Goal: Information Seeking & Learning: Learn about a topic

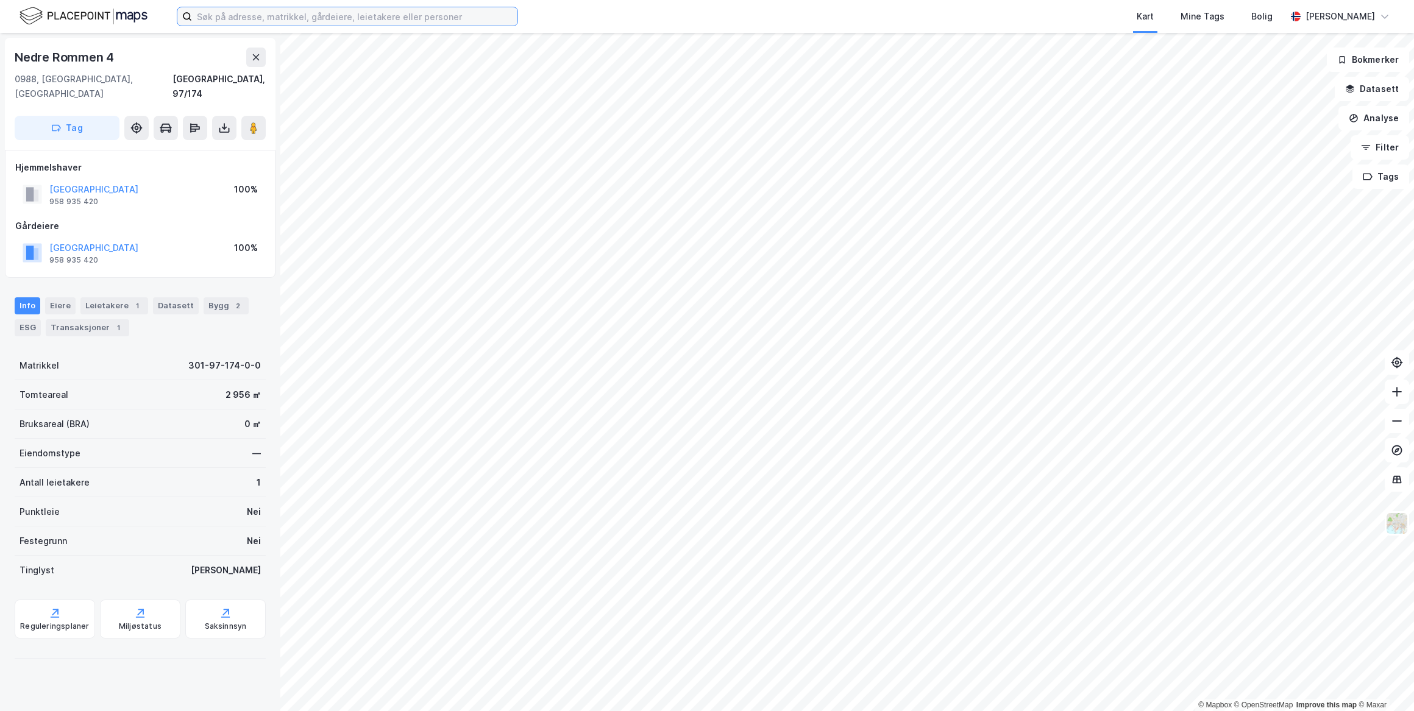
click at [372, 18] on input at bounding box center [354, 16] width 325 height 18
click at [360, 7] on input at bounding box center [354, 16] width 325 height 18
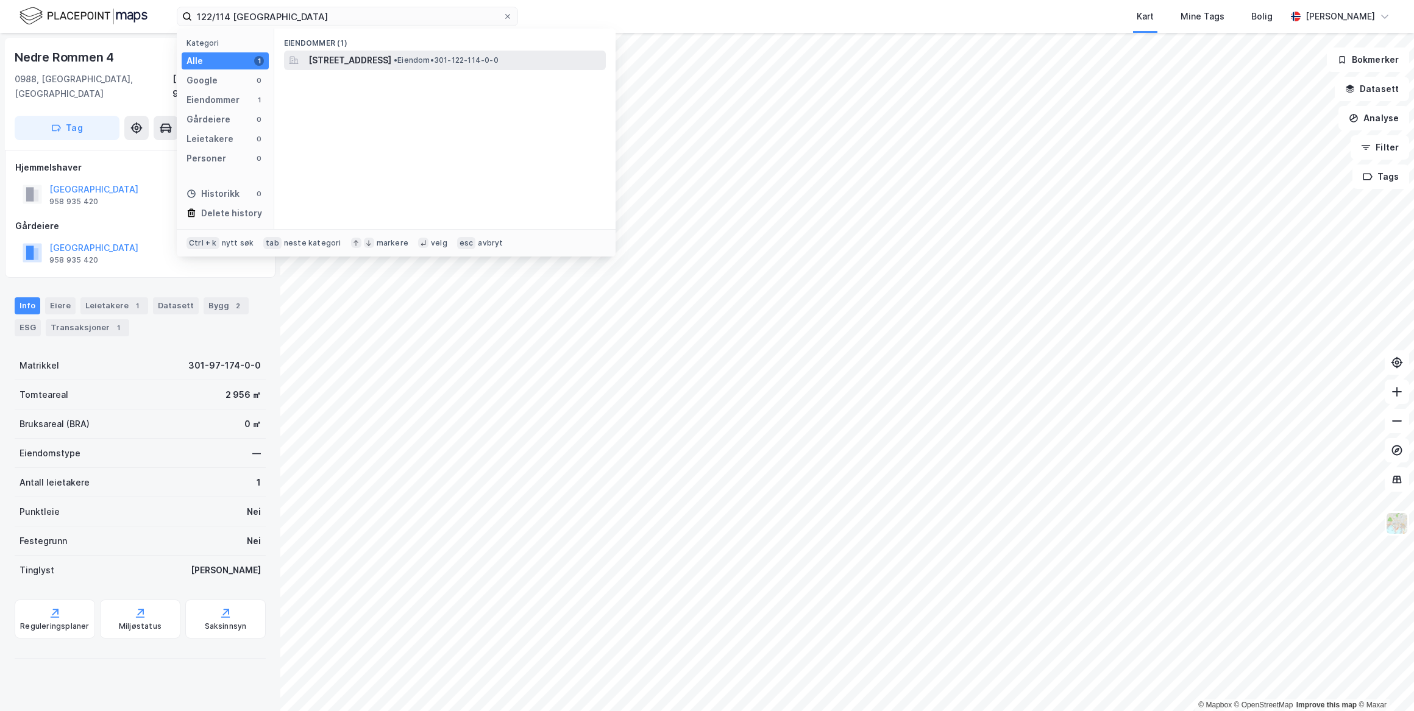
click at [378, 62] on span "[STREET_ADDRESS]" at bounding box center [349, 60] width 83 height 15
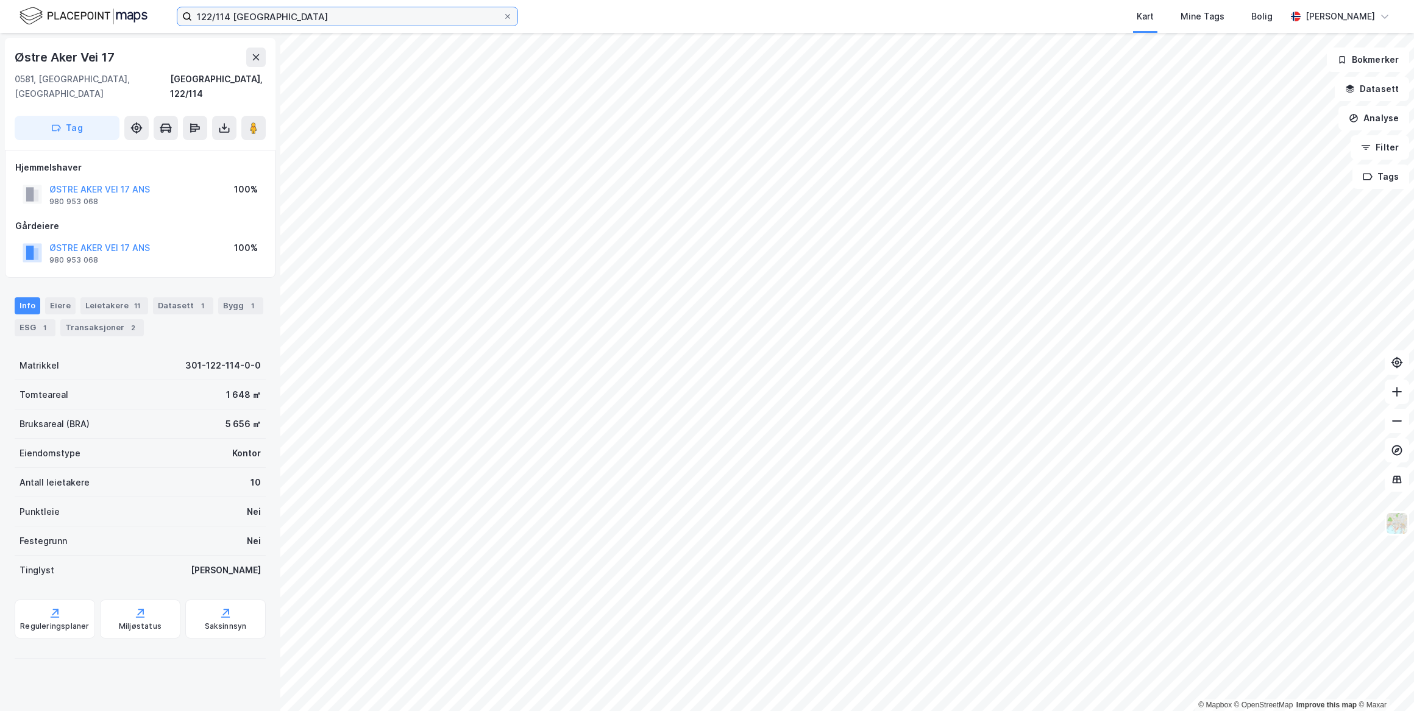
click at [456, 20] on input "122/114 [GEOGRAPHIC_DATA]" at bounding box center [347, 16] width 311 height 18
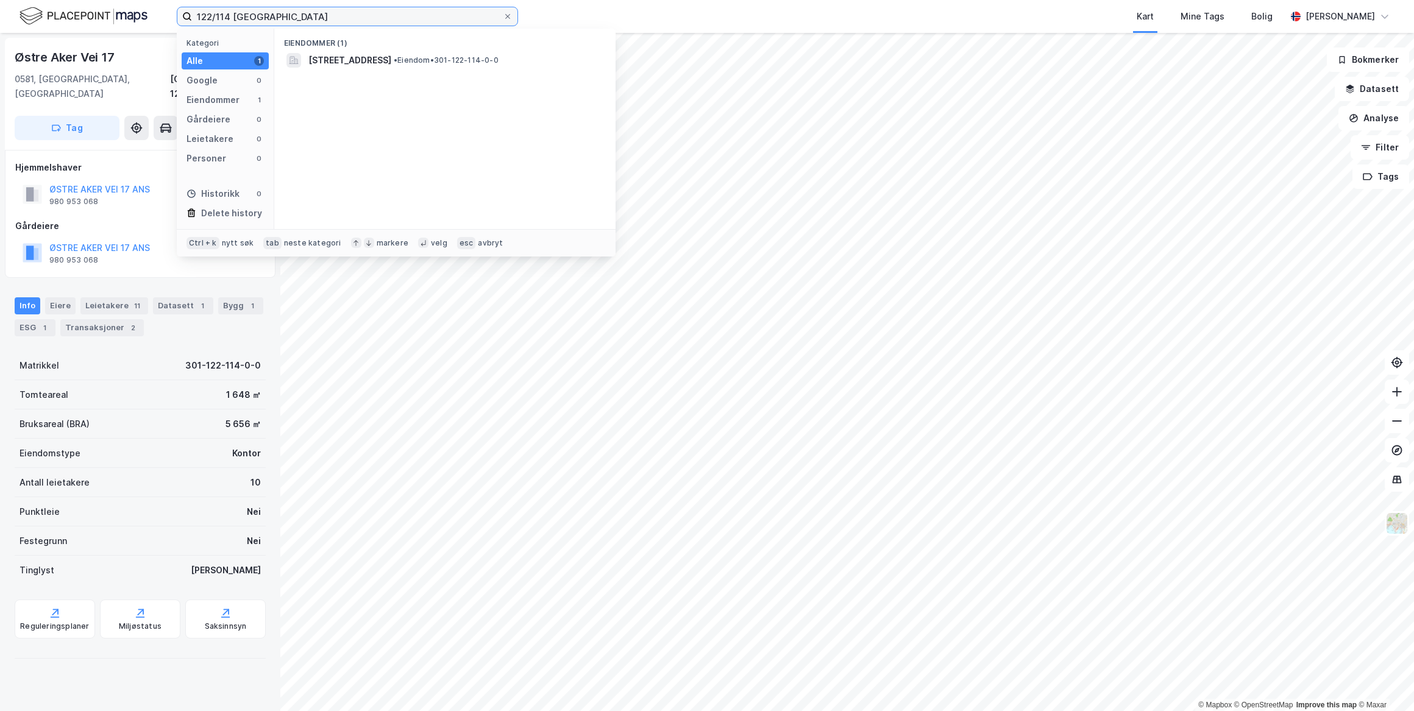
click at [456, 20] on input "122/114 [GEOGRAPHIC_DATA]" at bounding box center [347, 16] width 311 height 18
type input "88/273 [GEOGRAPHIC_DATA]"
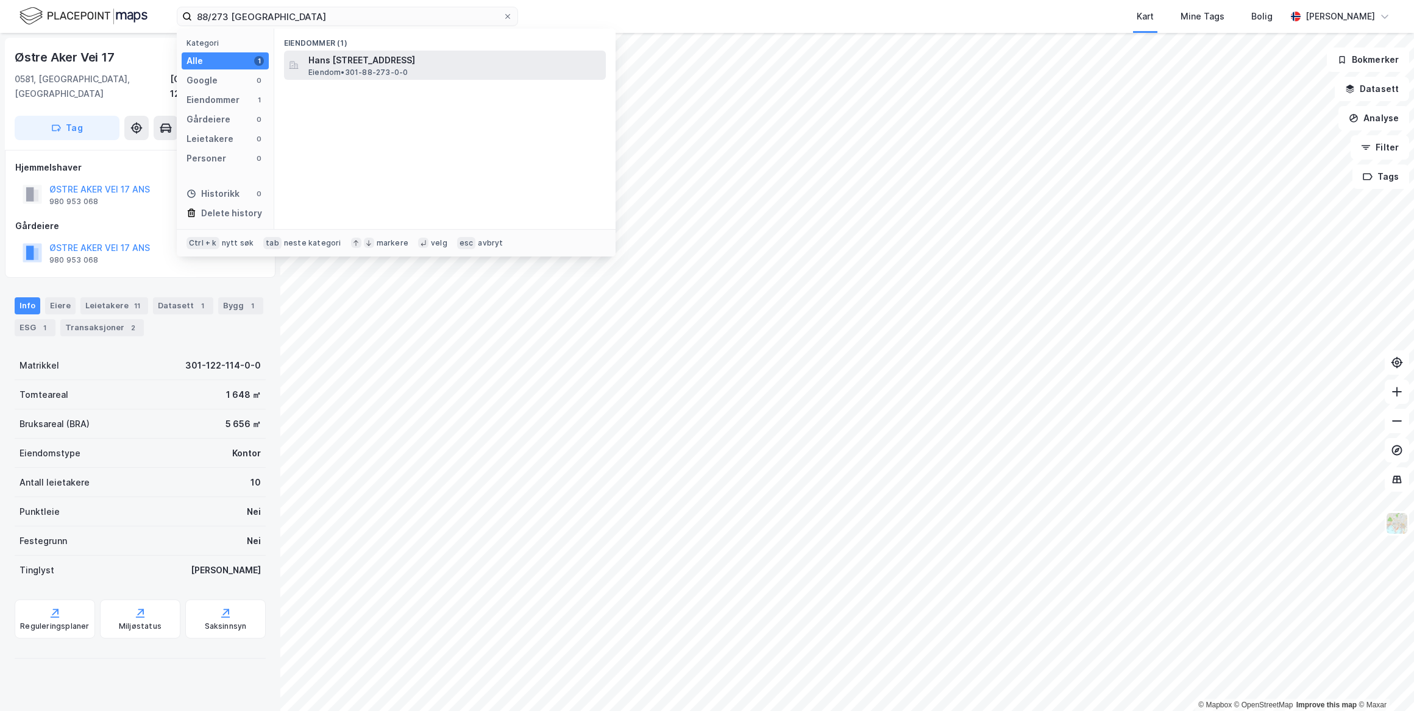
click at [477, 53] on span "Hans [STREET_ADDRESS]" at bounding box center [454, 60] width 293 height 15
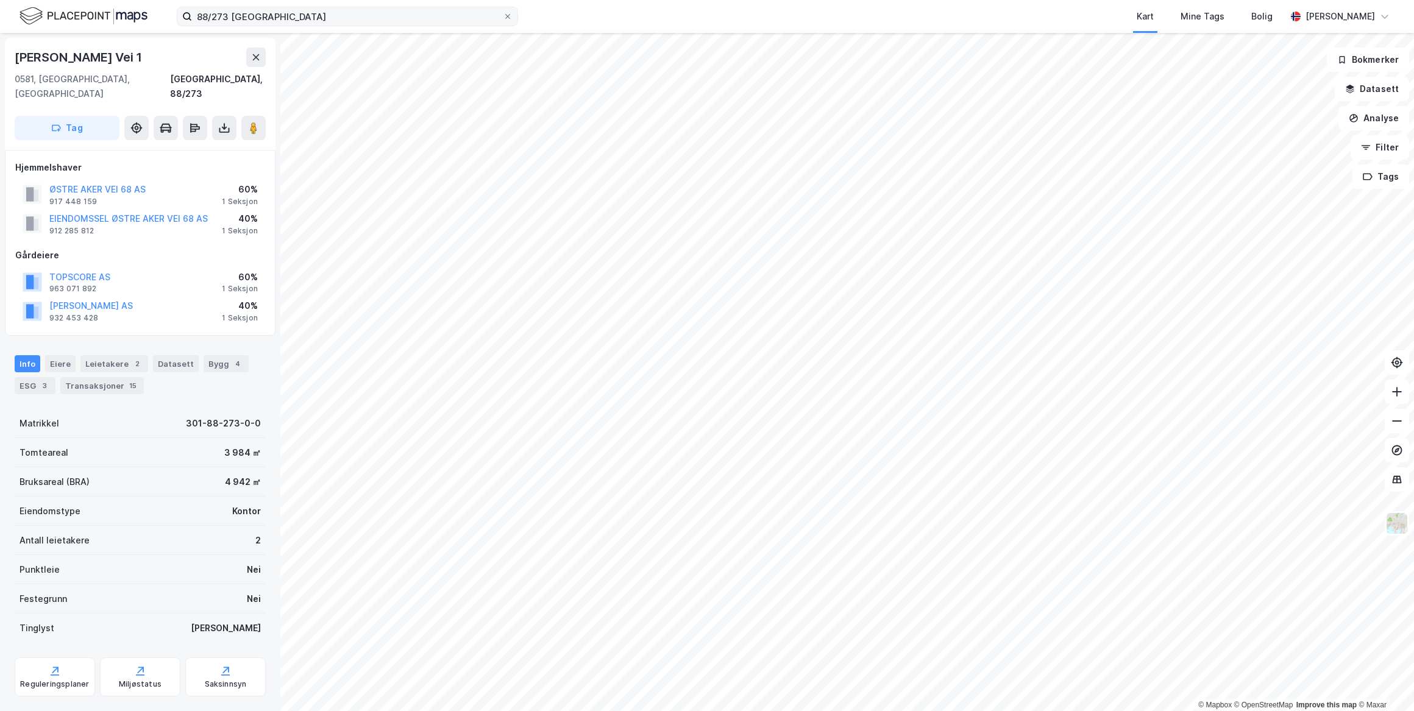
drag, startPoint x: 510, startPoint y: 15, endPoint x: 489, endPoint y: 18, distance: 20.3
click at [509, 15] on icon at bounding box center [507, 16] width 7 height 7
click at [503, 15] on input "88/273 [GEOGRAPHIC_DATA]" at bounding box center [347, 16] width 311 height 18
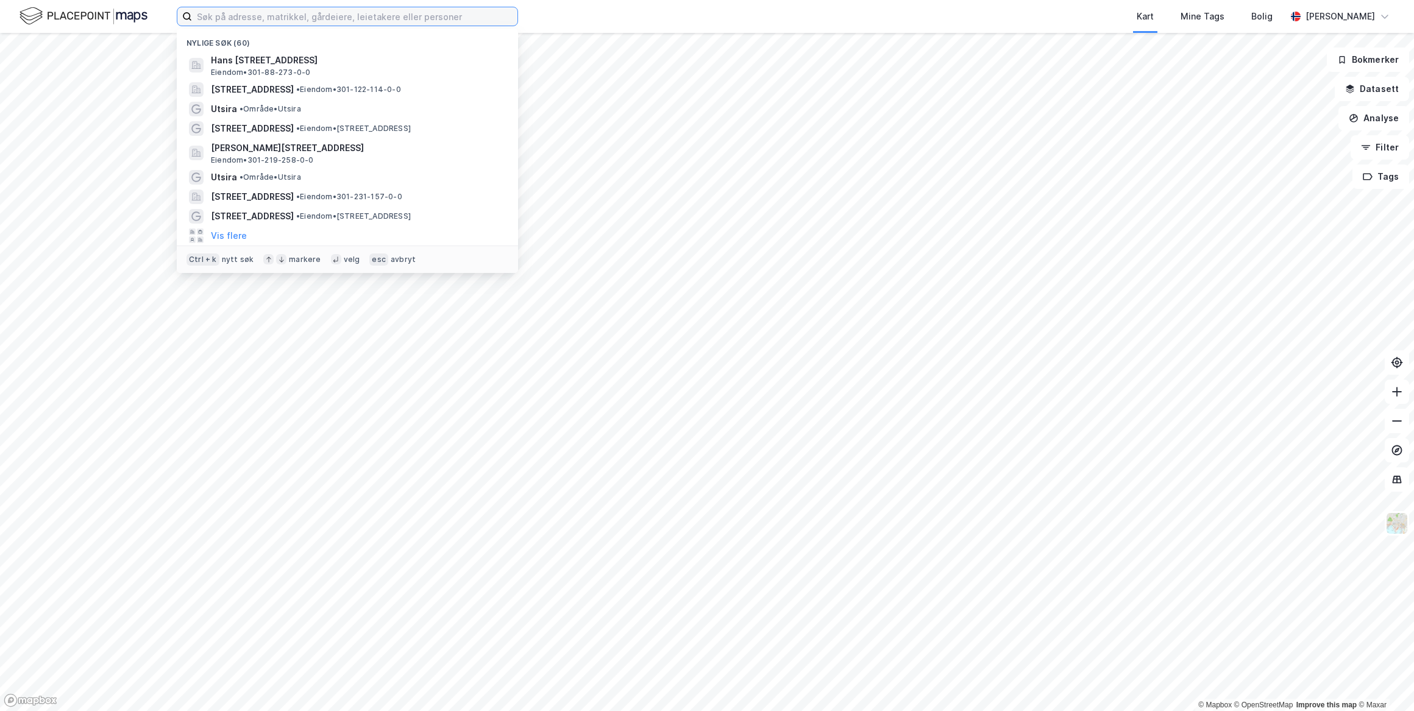
click at [396, 7] on input at bounding box center [354, 16] width 325 height 18
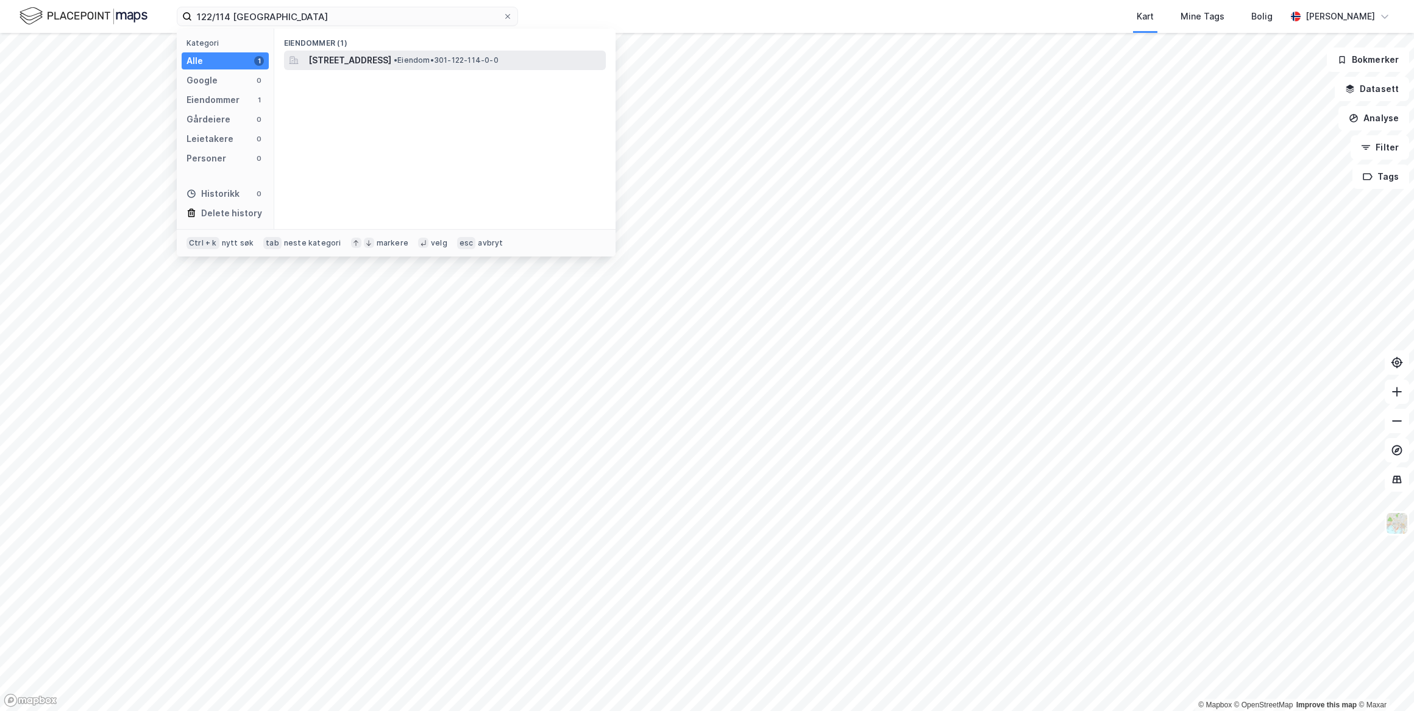
click at [407, 51] on div "Eiendommer (1) [STREET_ADDRESS] • Eiendom • 301-122-114-0-0" at bounding box center [444, 129] width 341 height 201
drag, startPoint x: 407, startPoint y: 51, endPoint x: 411, endPoint y: 67, distance: 17.0
click at [411, 67] on div "[STREET_ADDRESS] • Eiendom • 301-122-114-0-0" at bounding box center [445, 61] width 322 height 20
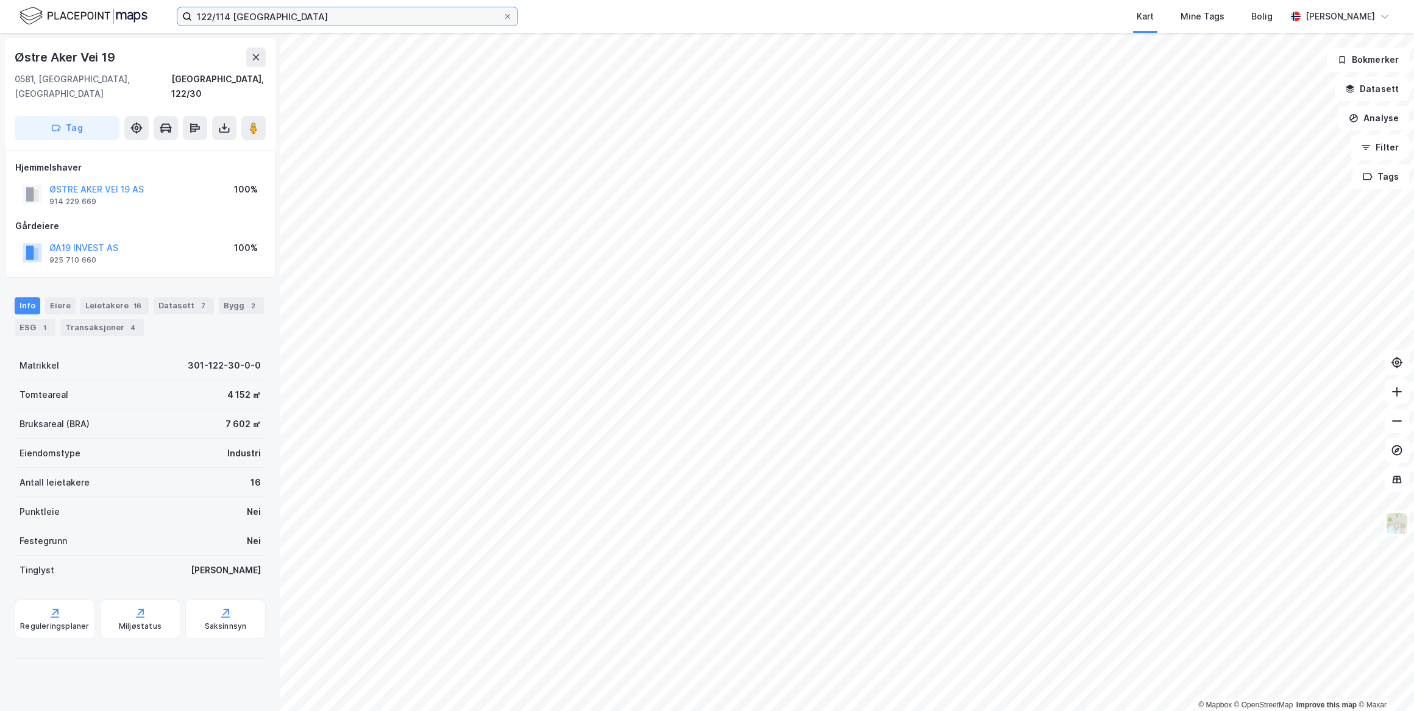
click at [335, 24] on input "122/114 [GEOGRAPHIC_DATA]" at bounding box center [347, 16] width 311 height 18
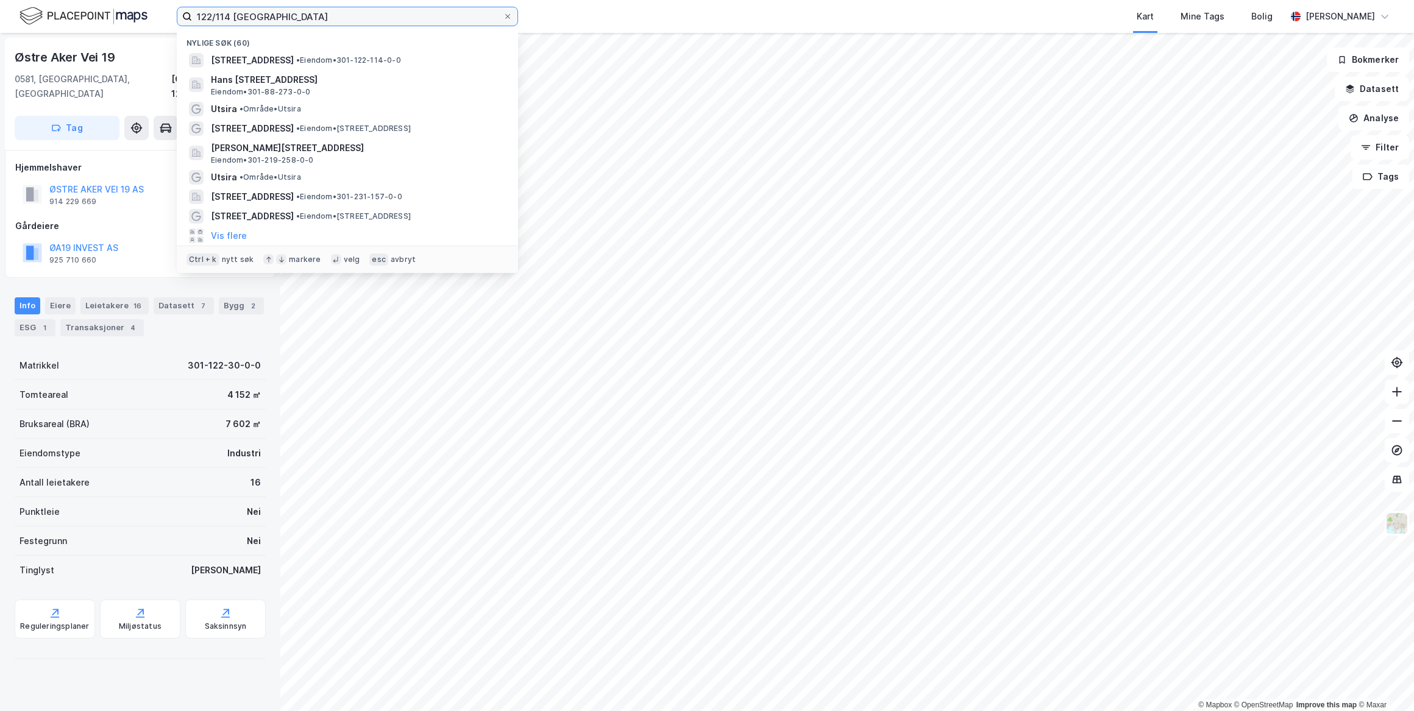
click at [335, 24] on input "122/114 [GEOGRAPHIC_DATA]" at bounding box center [347, 16] width 311 height 18
click at [229, 15] on input "122/114 [GEOGRAPHIC_DATA]" at bounding box center [347, 16] width 311 height 18
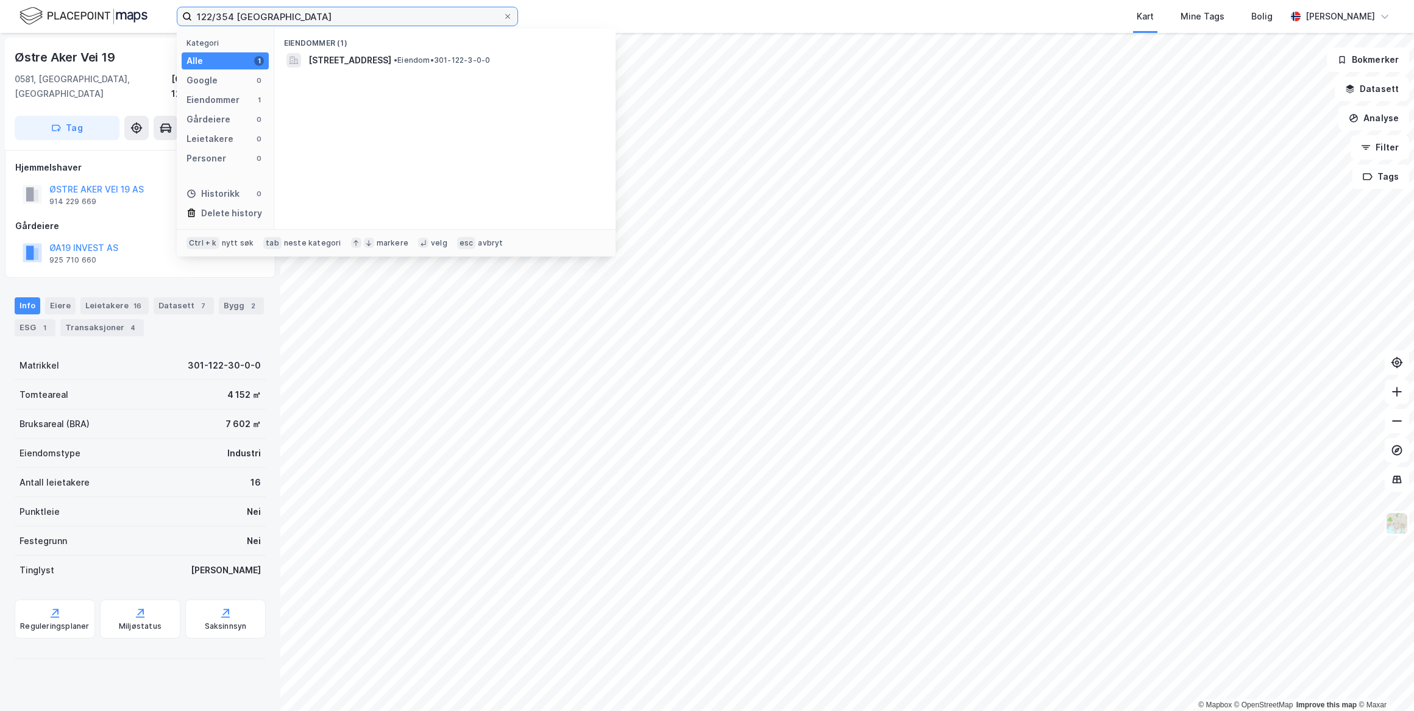
type input "122/354 [GEOGRAPHIC_DATA]"
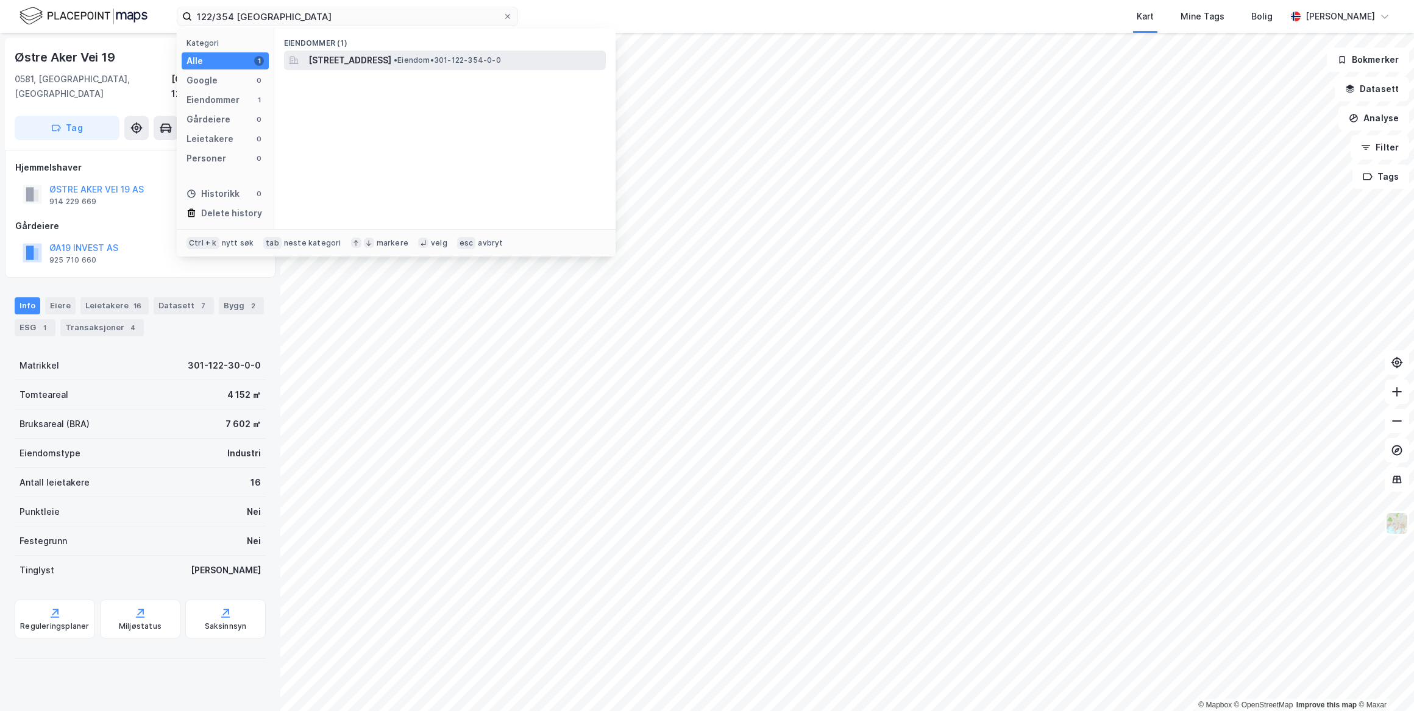
click at [359, 55] on span "[STREET_ADDRESS]" at bounding box center [349, 60] width 83 height 15
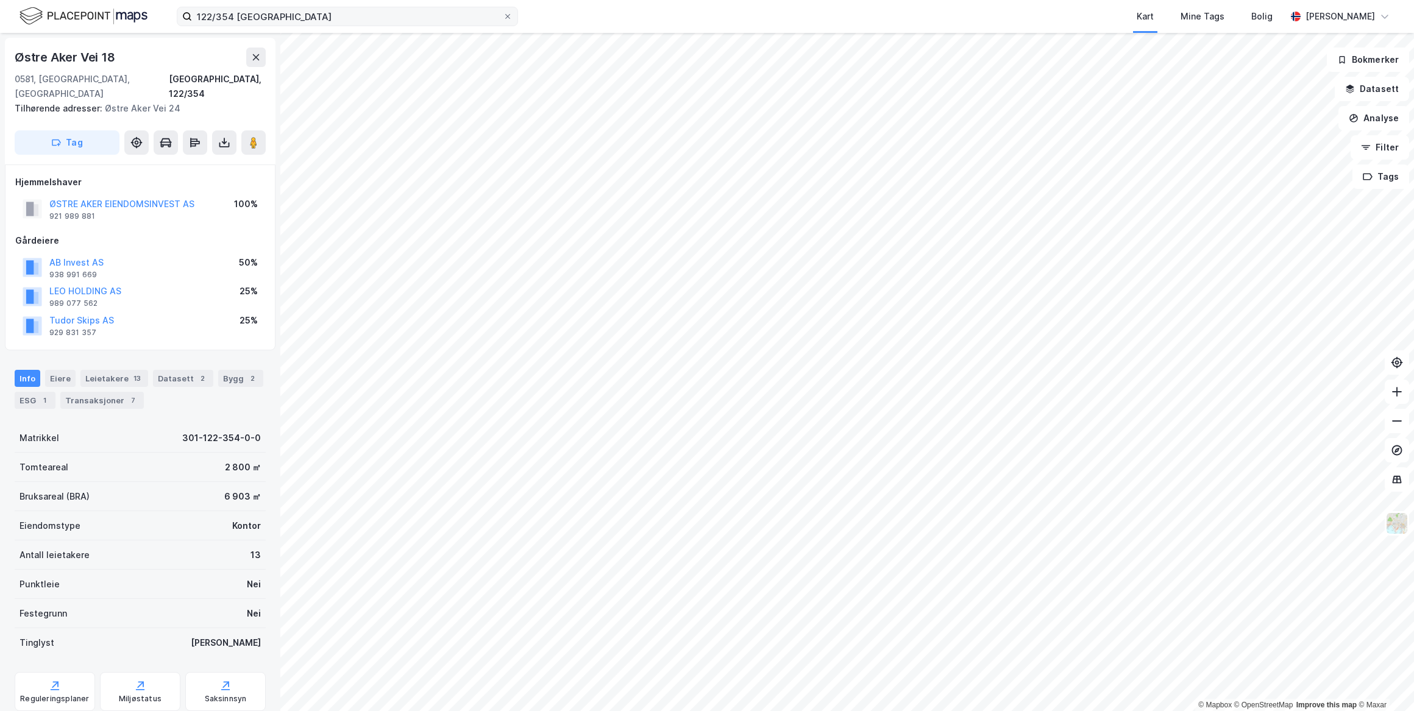
click at [509, 13] on icon at bounding box center [507, 16] width 7 height 7
click at [503, 13] on input "122/354 [GEOGRAPHIC_DATA]" at bounding box center [347, 16] width 311 height 18
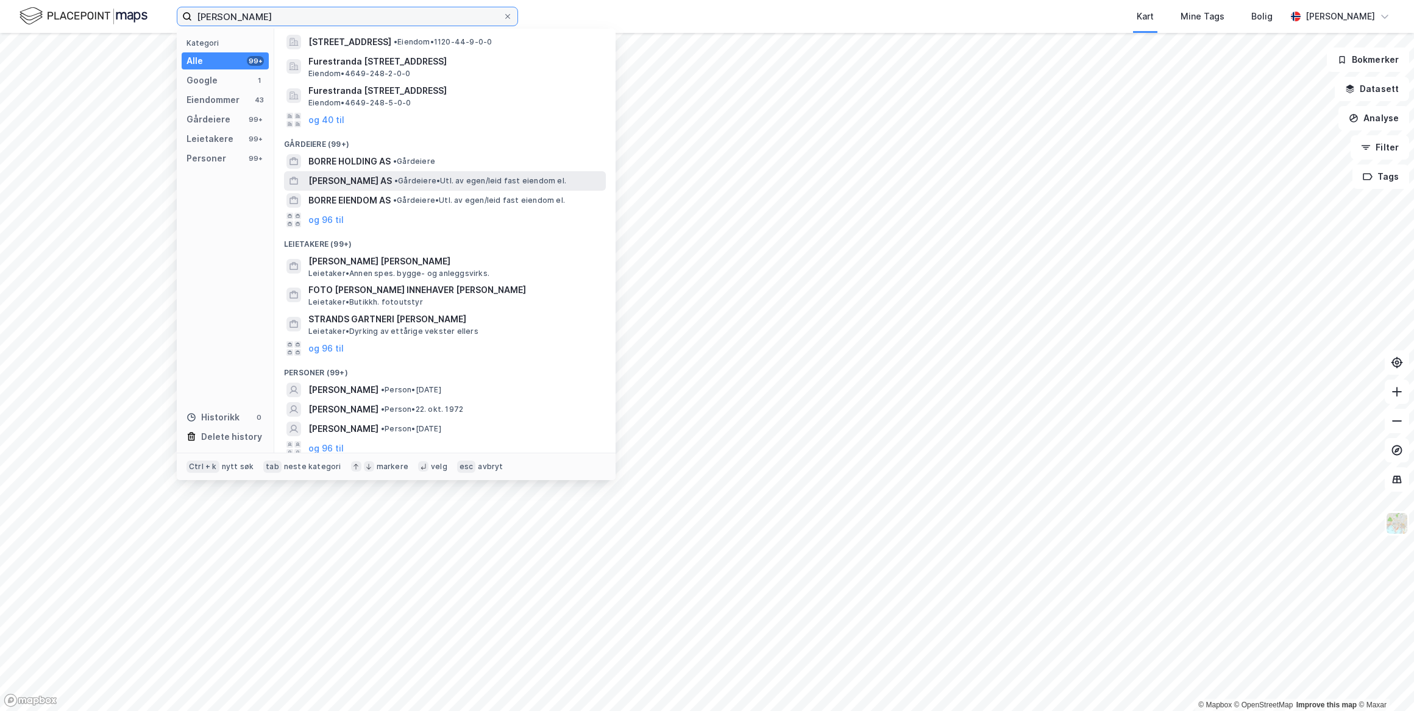
scroll to position [65, 0]
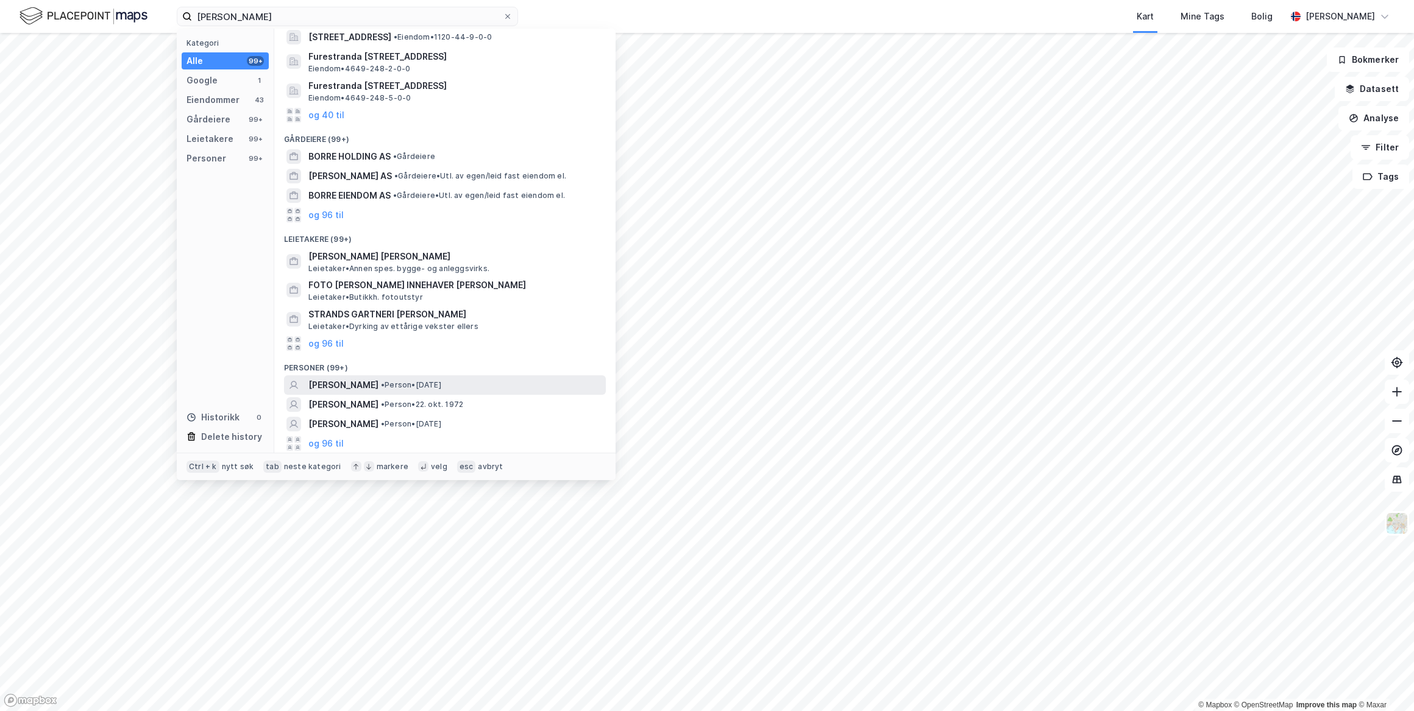
click at [418, 386] on span "• Person • [DATE]" at bounding box center [411, 385] width 60 height 10
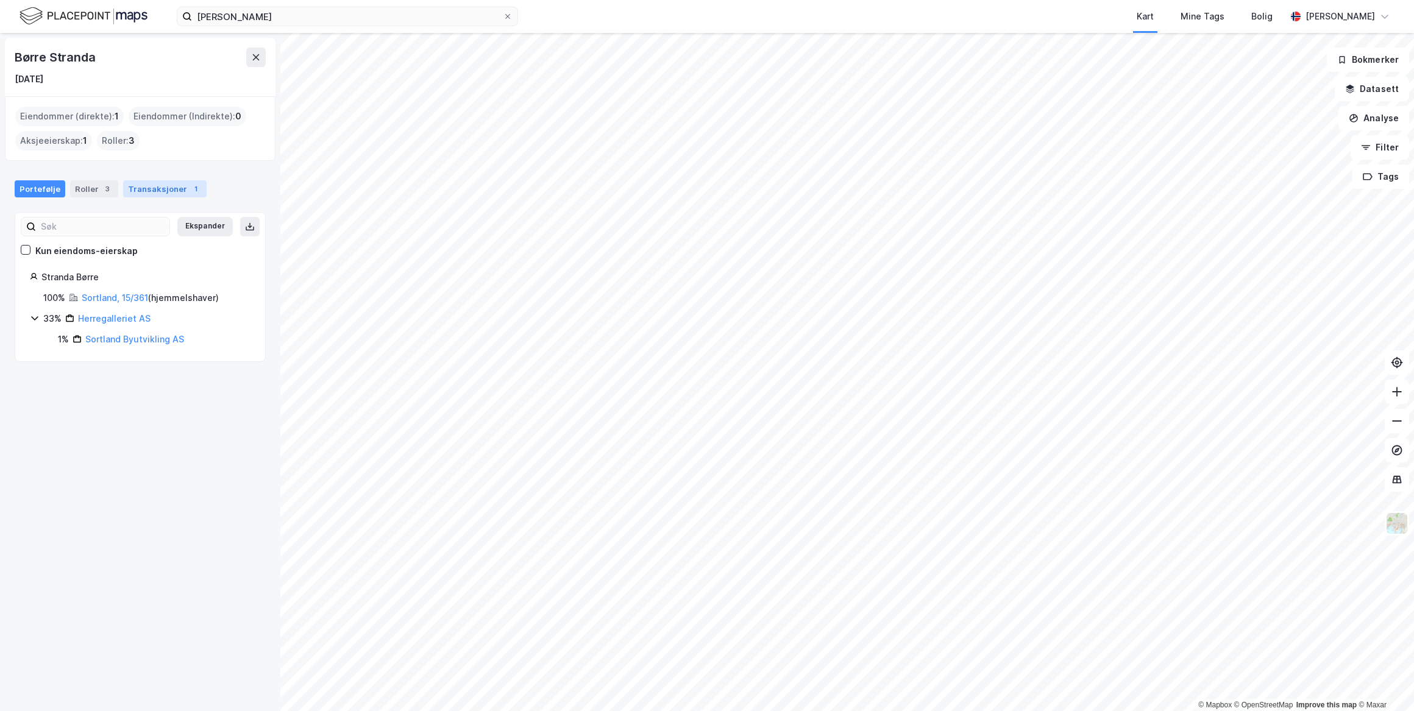
click at [157, 191] on div "Transaksjoner 1" at bounding box center [164, 188] width 83 height 17
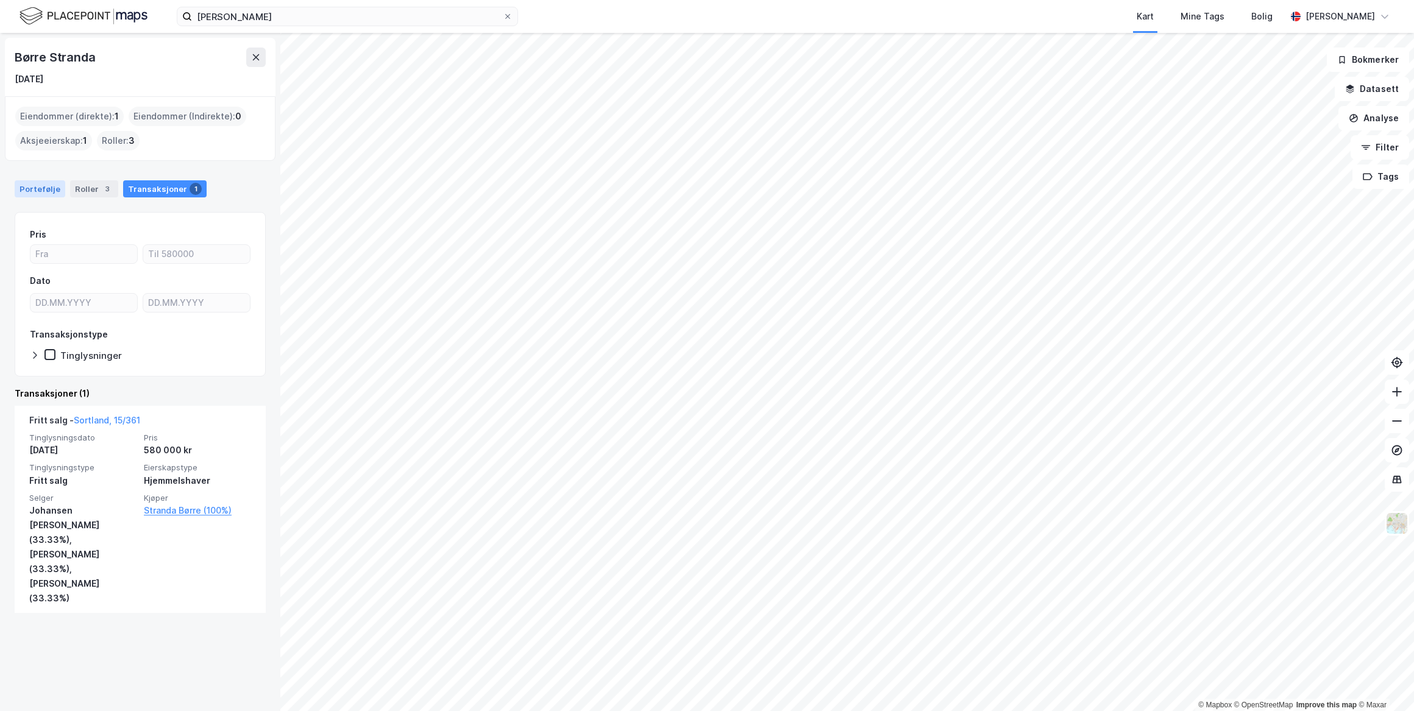
click at [59, 188] on div "Portefølje" at bounding box center [40, 188] width 51 height 17
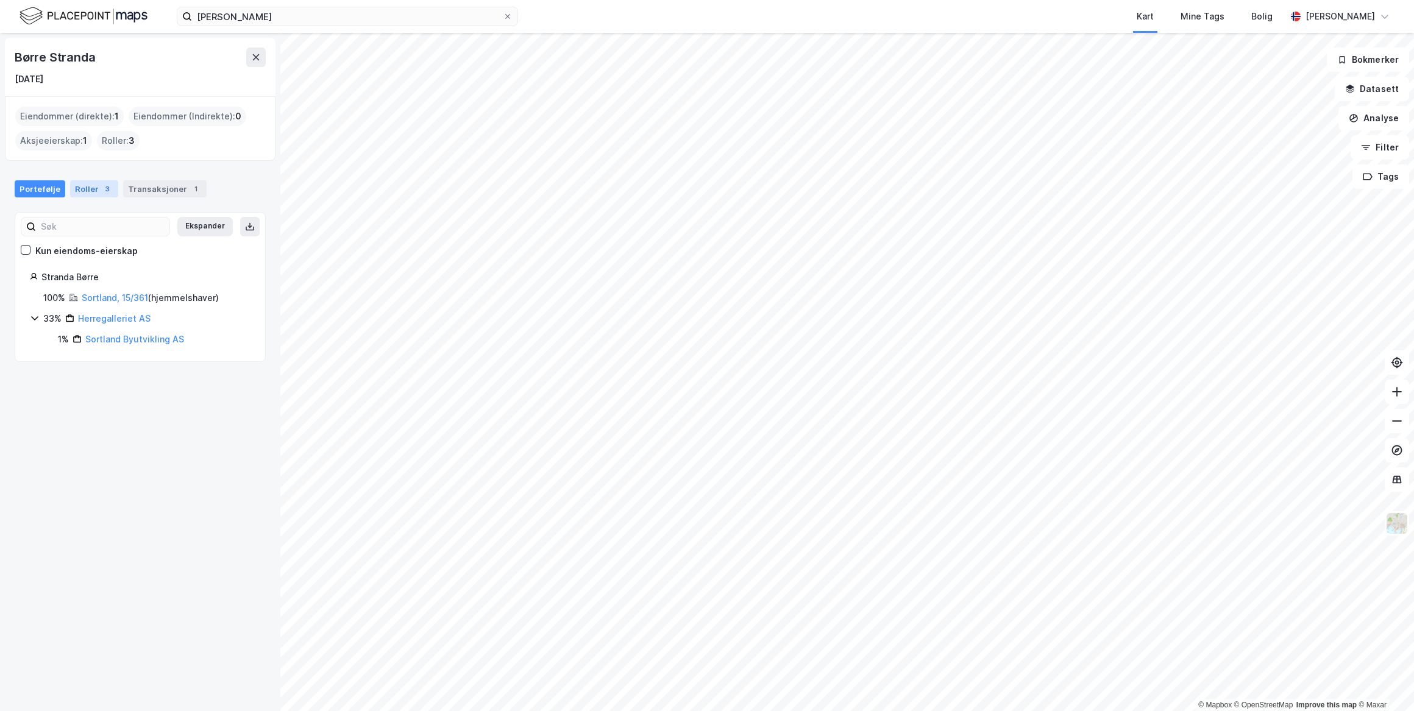
click at [101, 193] on div "3" at bounding box center [107, 189] width 12 height 12
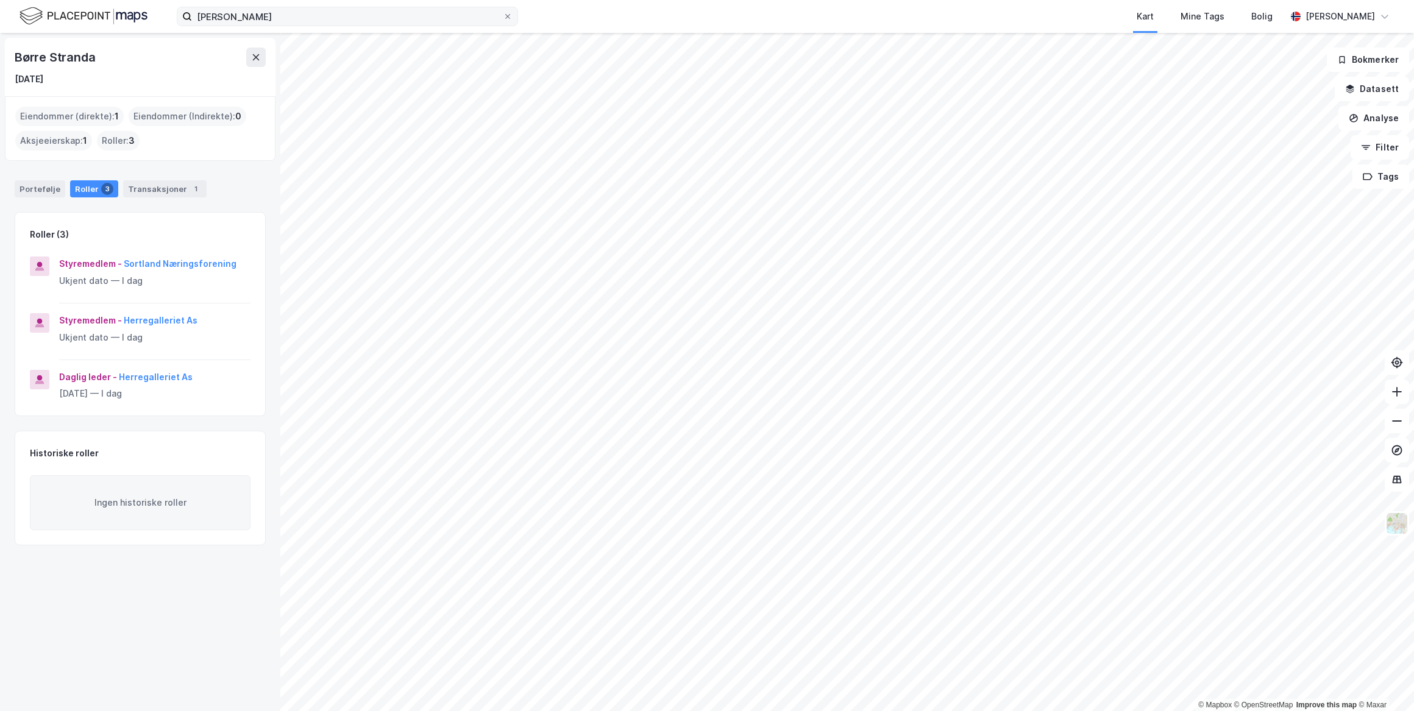
drag, startPoint x: 227, startPoint y: 29, endPoint x: 244, endPoint y: 12, distance: 23.7
click at [229, 28] on div "børre stranda Kart Mine Tags Bolig [PERSON_NAME]" at bounding box center [707, 16] width 1414 height 33
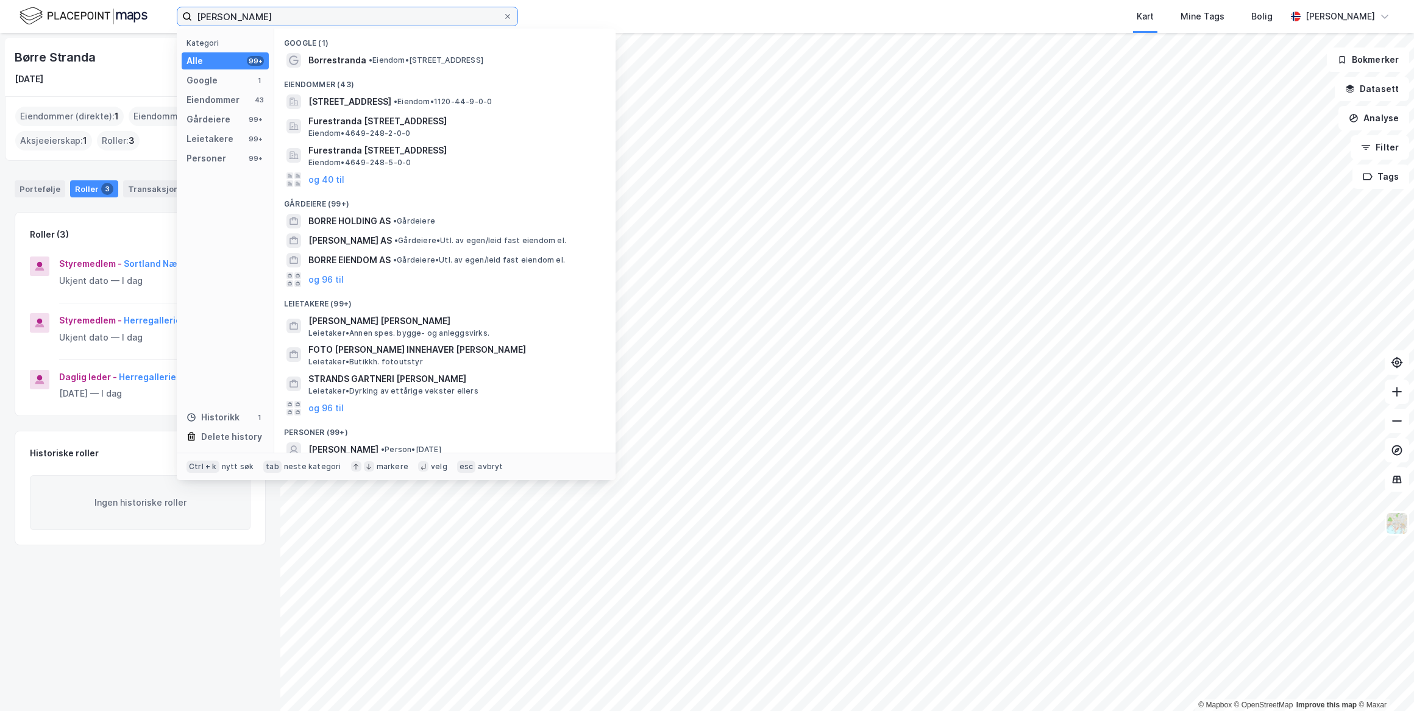
click at [244, 10] on input "[PERSON_NAME]" at bounding box center [347, 16] width 311 height 18
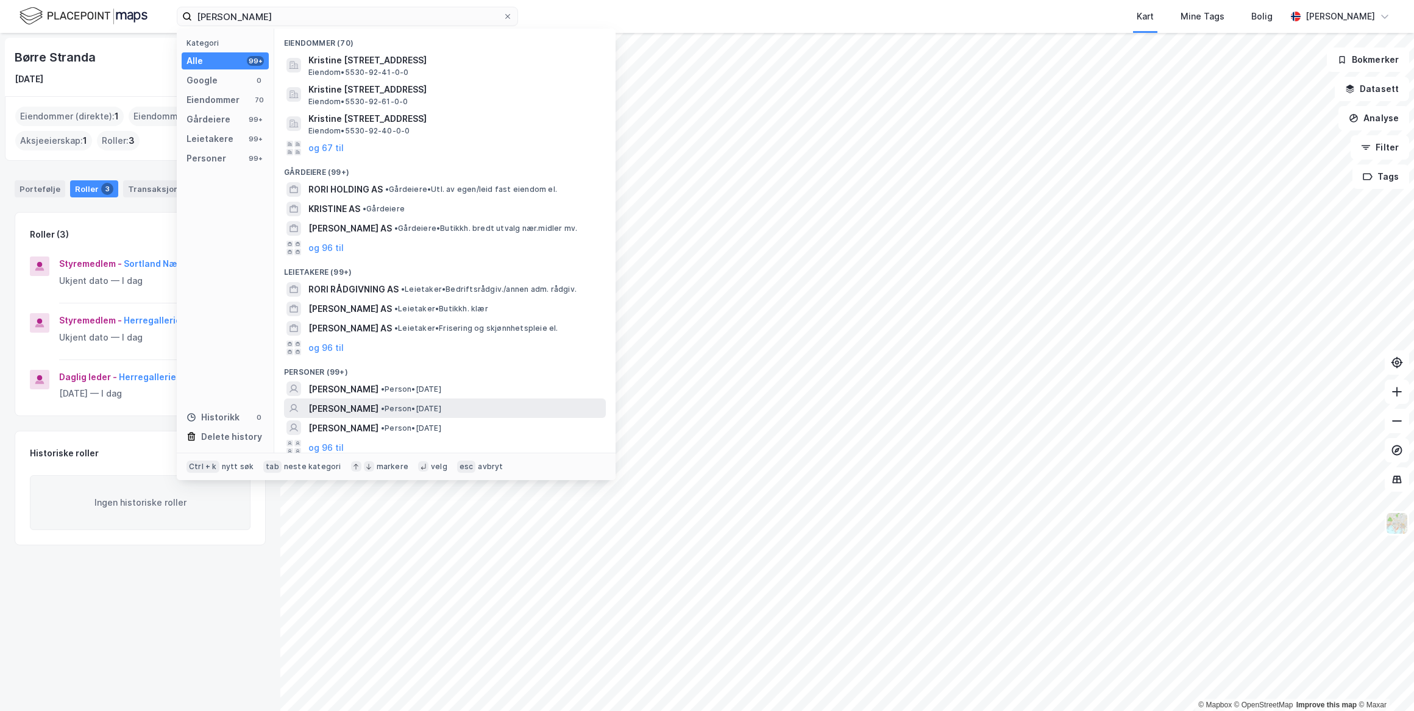
click at [477, 407] on div "[PERSON_NAME] • Person • [DATE]" at bounding box center [455, 409] width 295 height 15
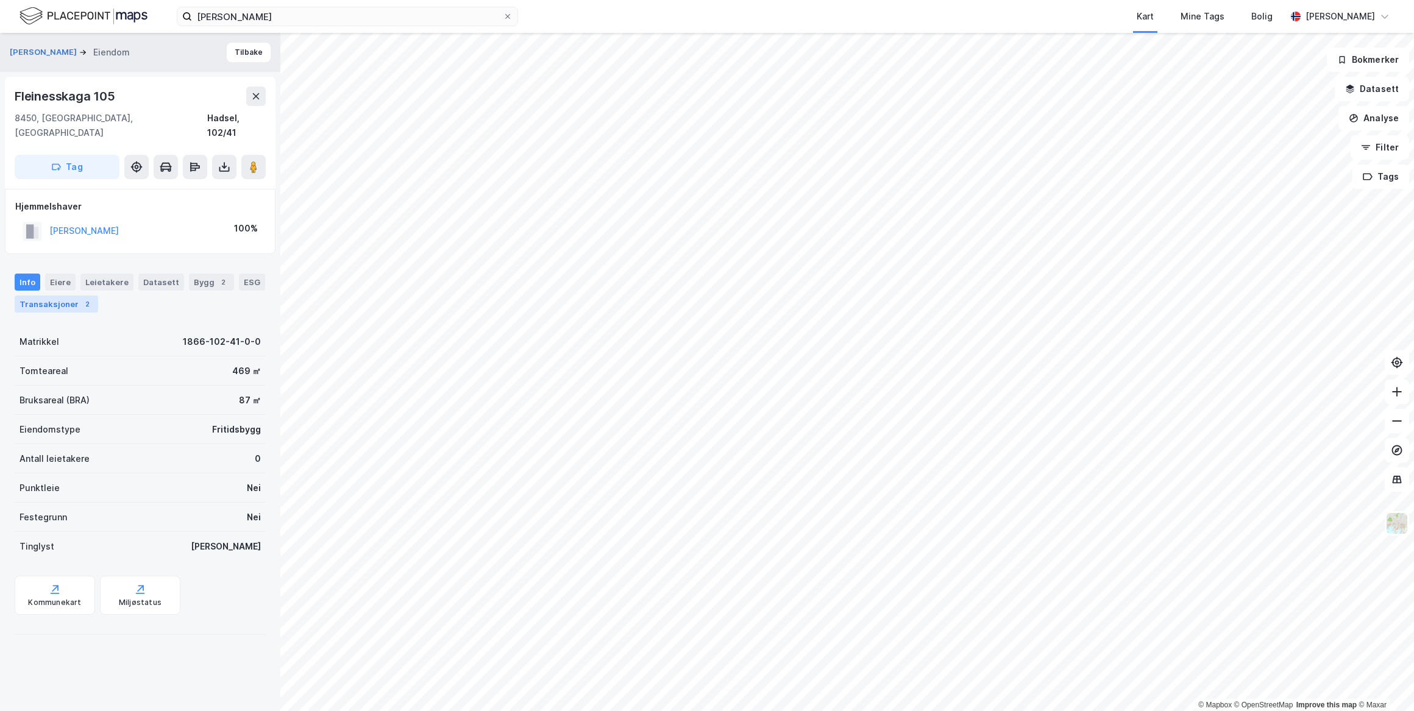
click at [76, 296] on div "Transaksjoner 2" at bounding box center [56, 304] width 83 height 17
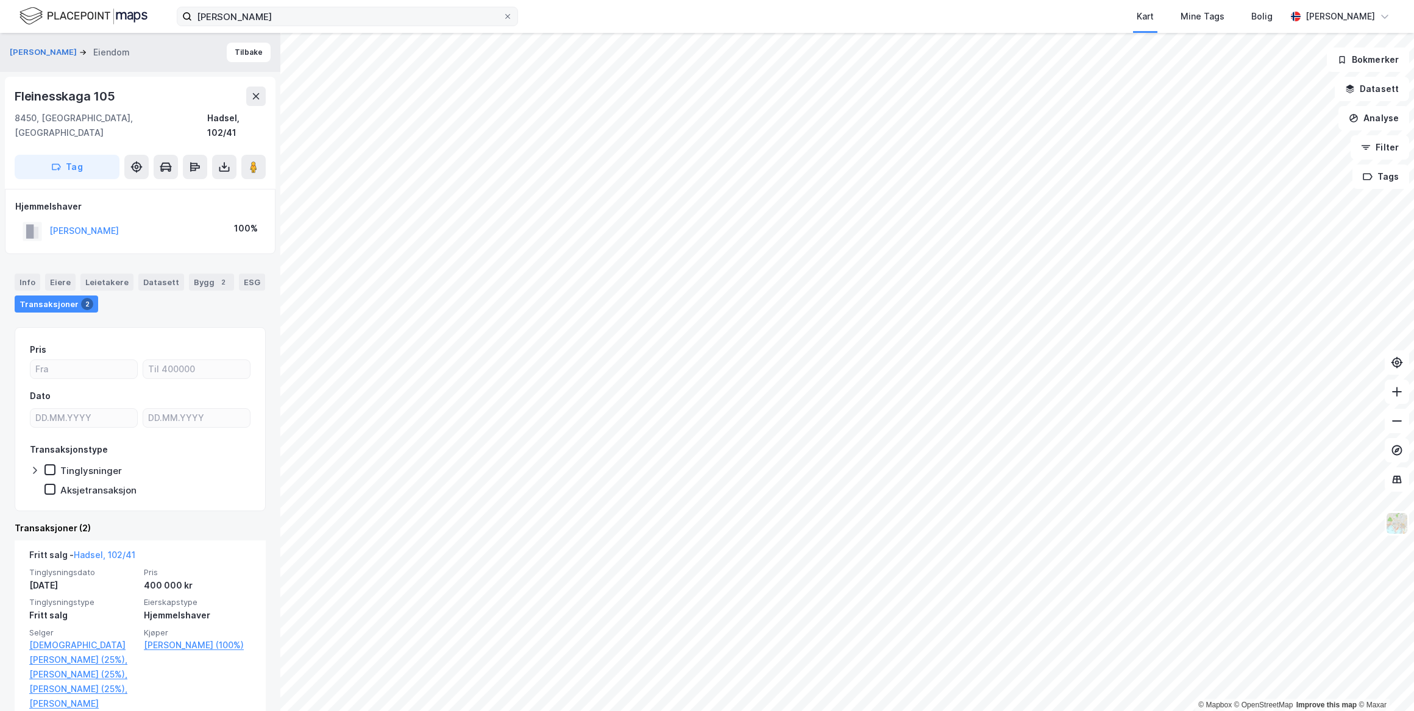
drag, startPoint x: 413, startPoint y: 6, endPoint x: 413, endPoint y: 13, distance: 6.7
click at [413, 8] on label "[PERSON_NAME]" at bounding box center [347, 17] width 341 height 20
click at [413, 8] on input "[PERSON_NAME]" at bounding box center [347, 16] width 311 height 18
click at [413, 13] on input "[PERSON_NAME]" at bounding box center [347, 16] width 311 height 18
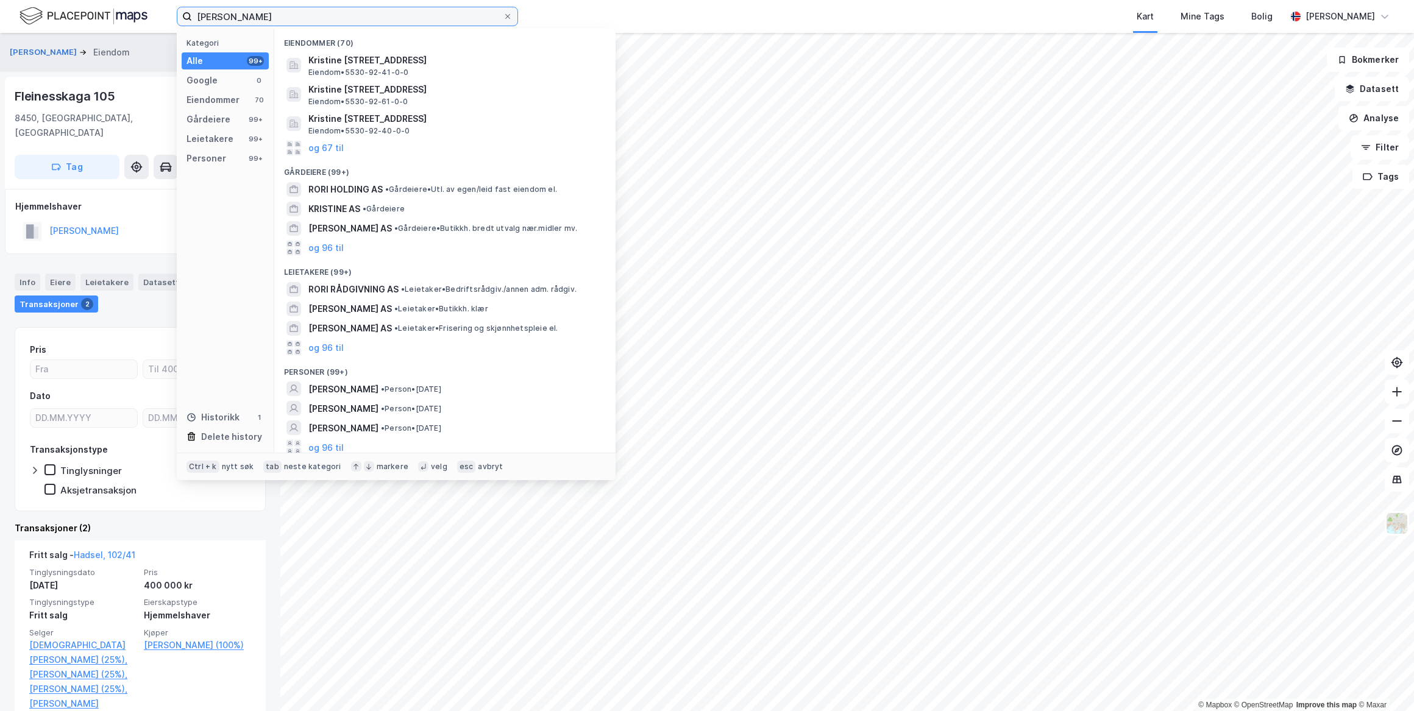
click at [413, 13] on input "[PERSON_NAME]" at bounding box center [347, 16] width 311 height 18
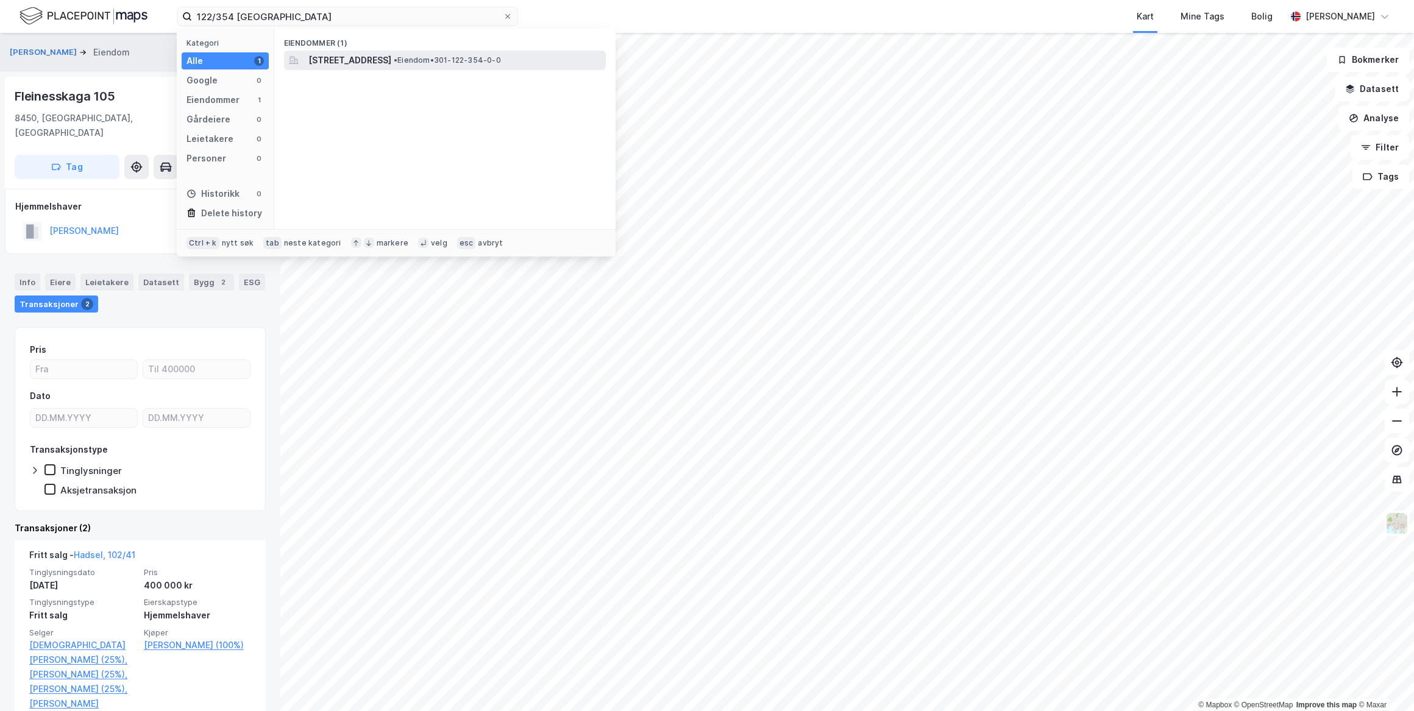
click at [391, 61] on span "[STREET_ADDRESS]" at bounding box center [349, 60] width 83 height 15
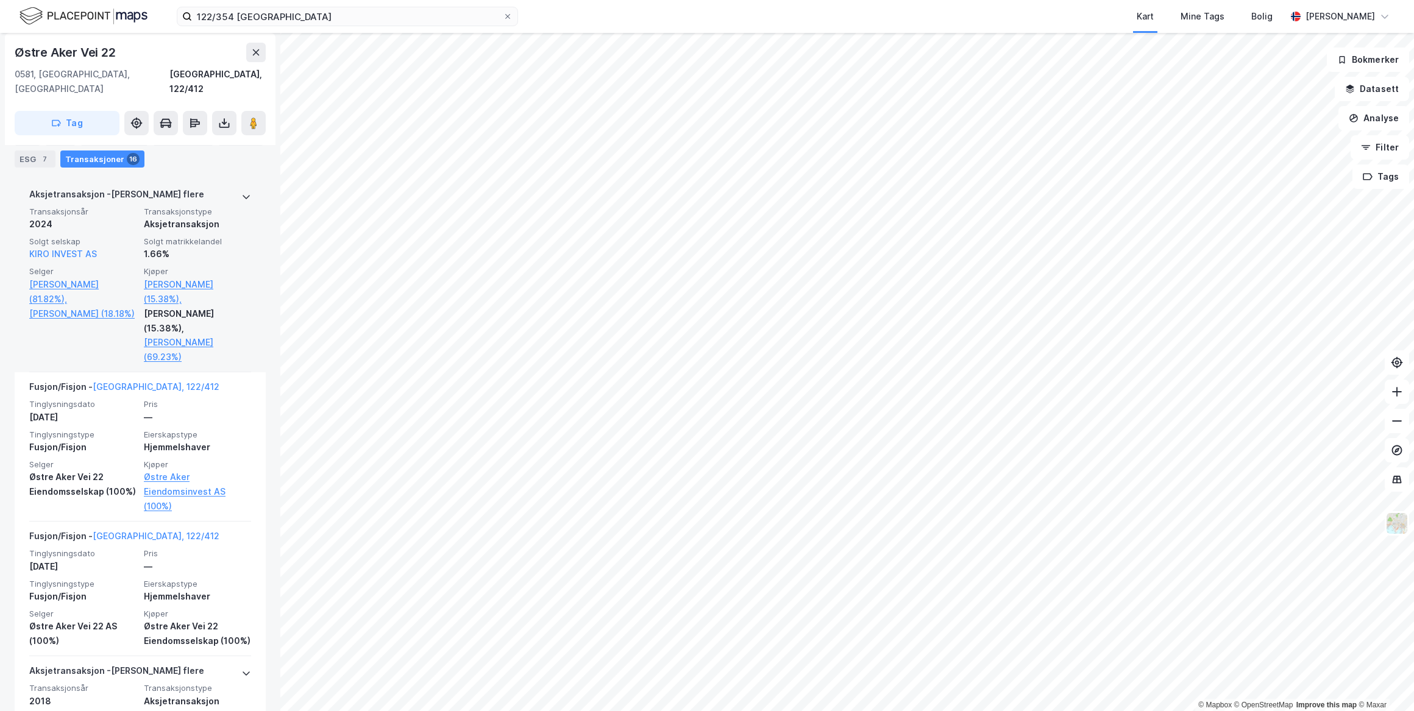
scroll to position [609, 0]
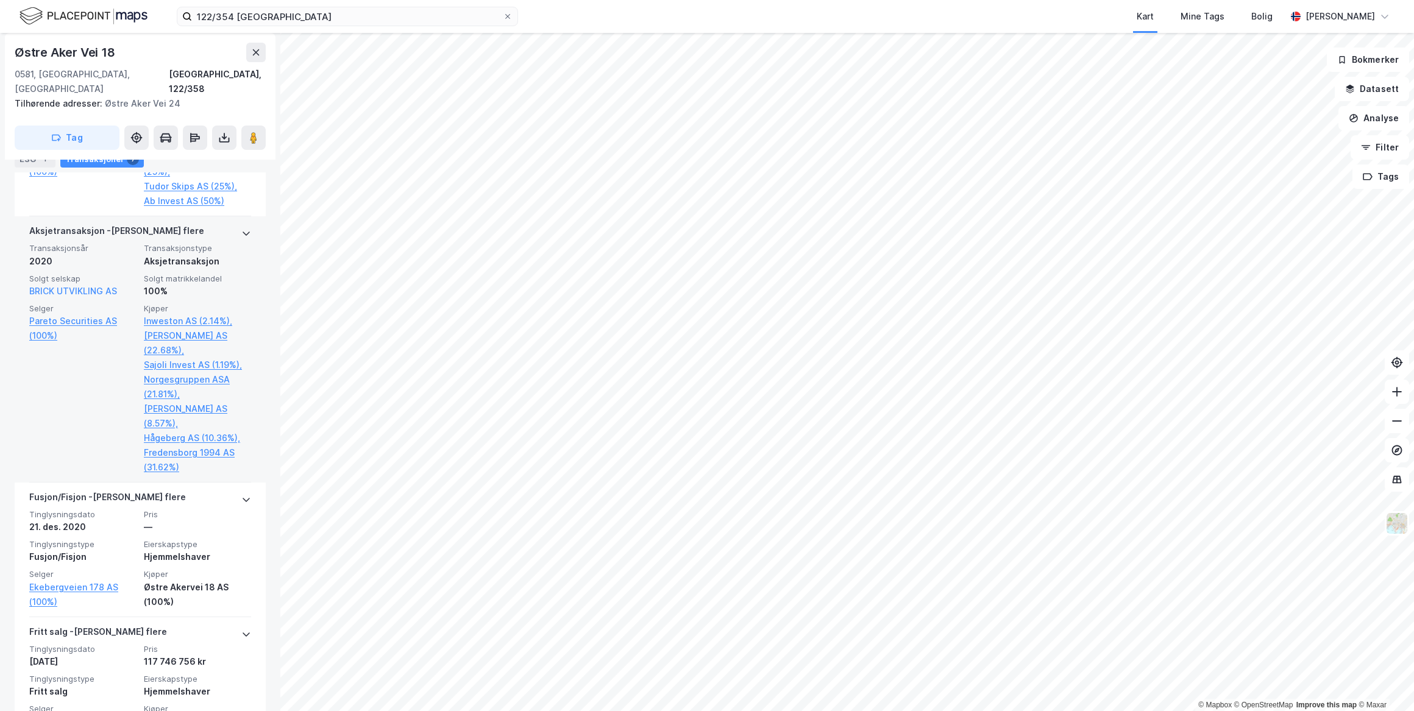
scroll to position [997, 0]
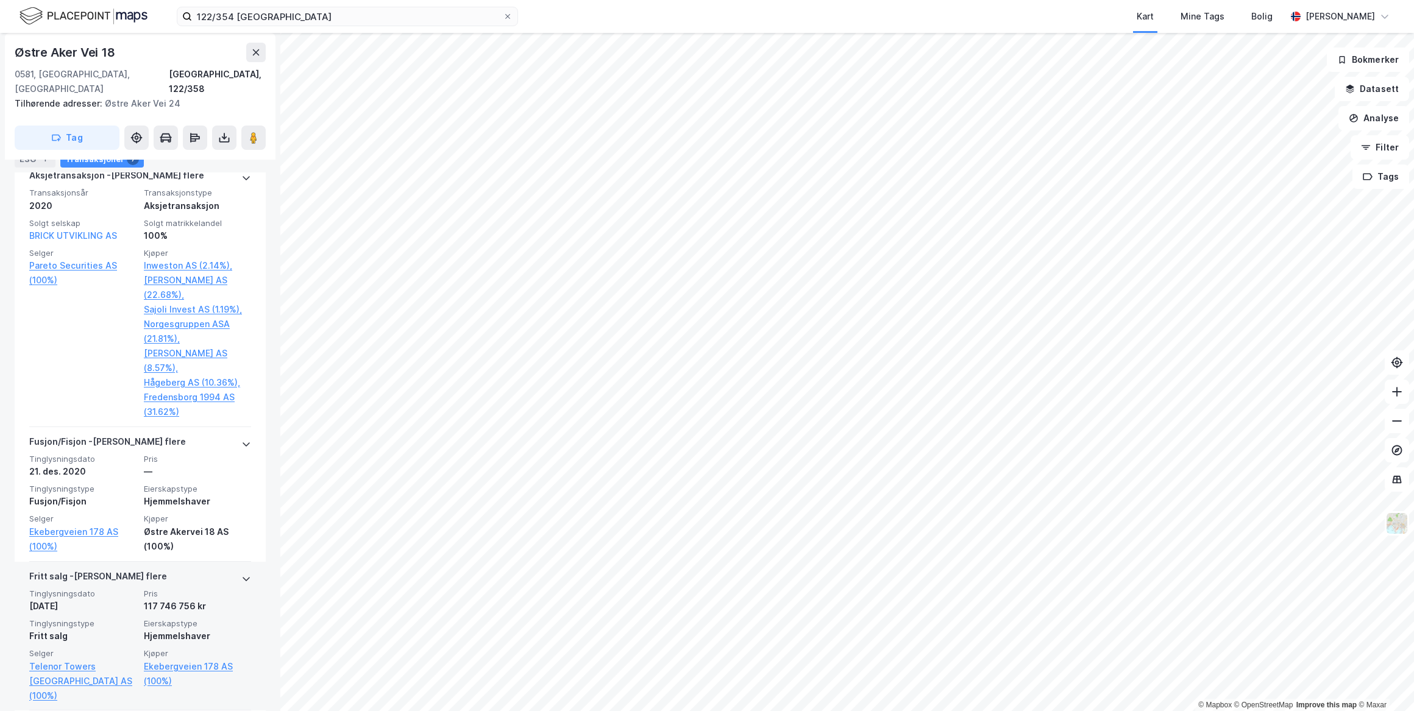
click at [180, 569] on div "[PERSON_NAME] flere" at bounding box center [140, 579] width 222 height 20
click at [206, 659] on link "Ekebergveien 178 AS (100%)" at bounding box center [197, 673] width 107 height 29
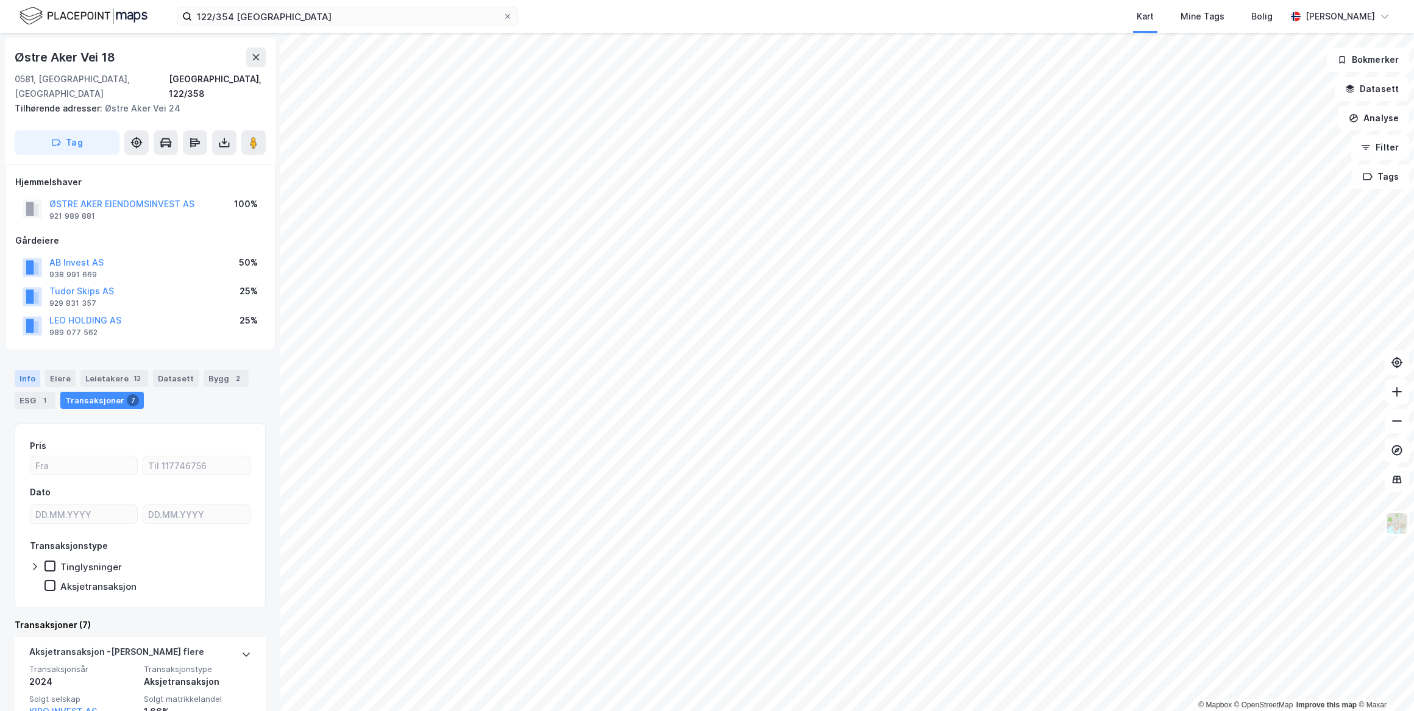
drag, startPoint x: 27, startPoint y: 361, endPoint x: 34, endPoint y: 365, distance: 8.2
click at [27, 370] on div "Info" at bounding box center [28, 378] width 26 height 17
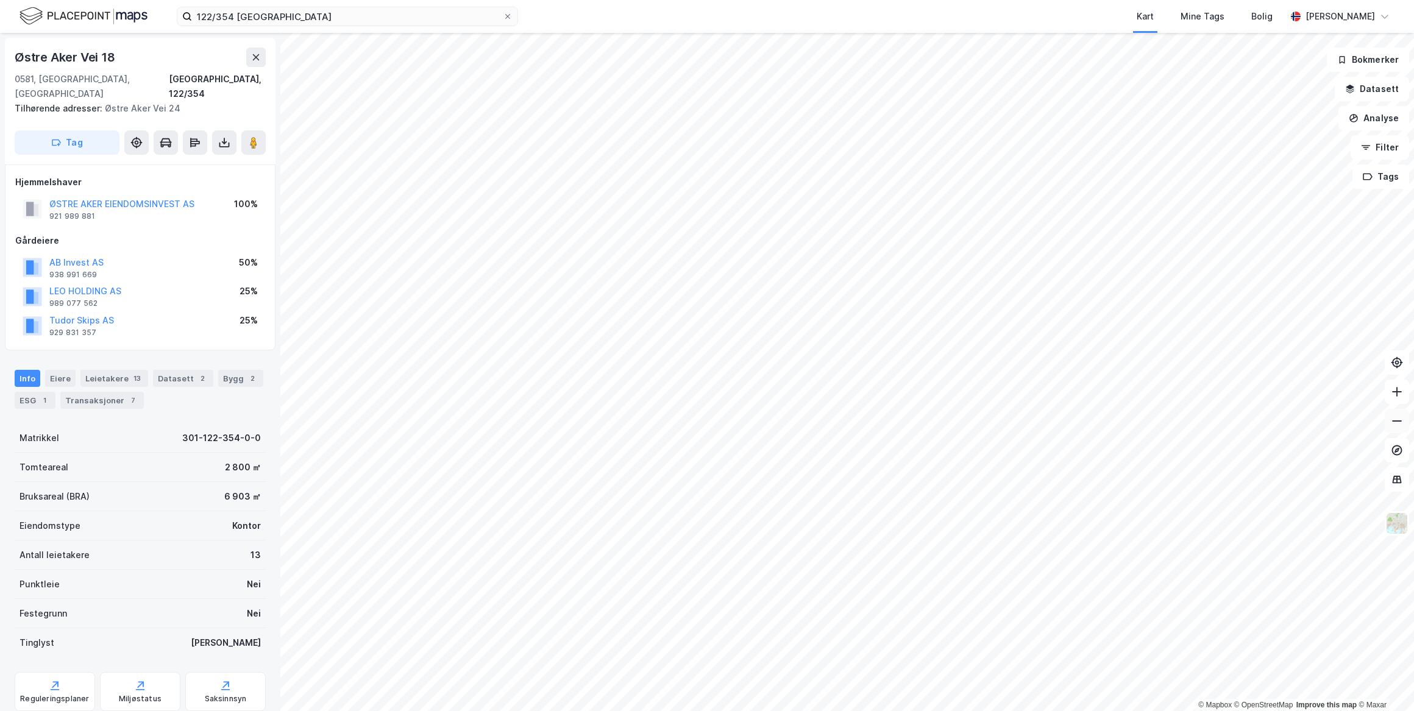
scroll to position [24, 0]
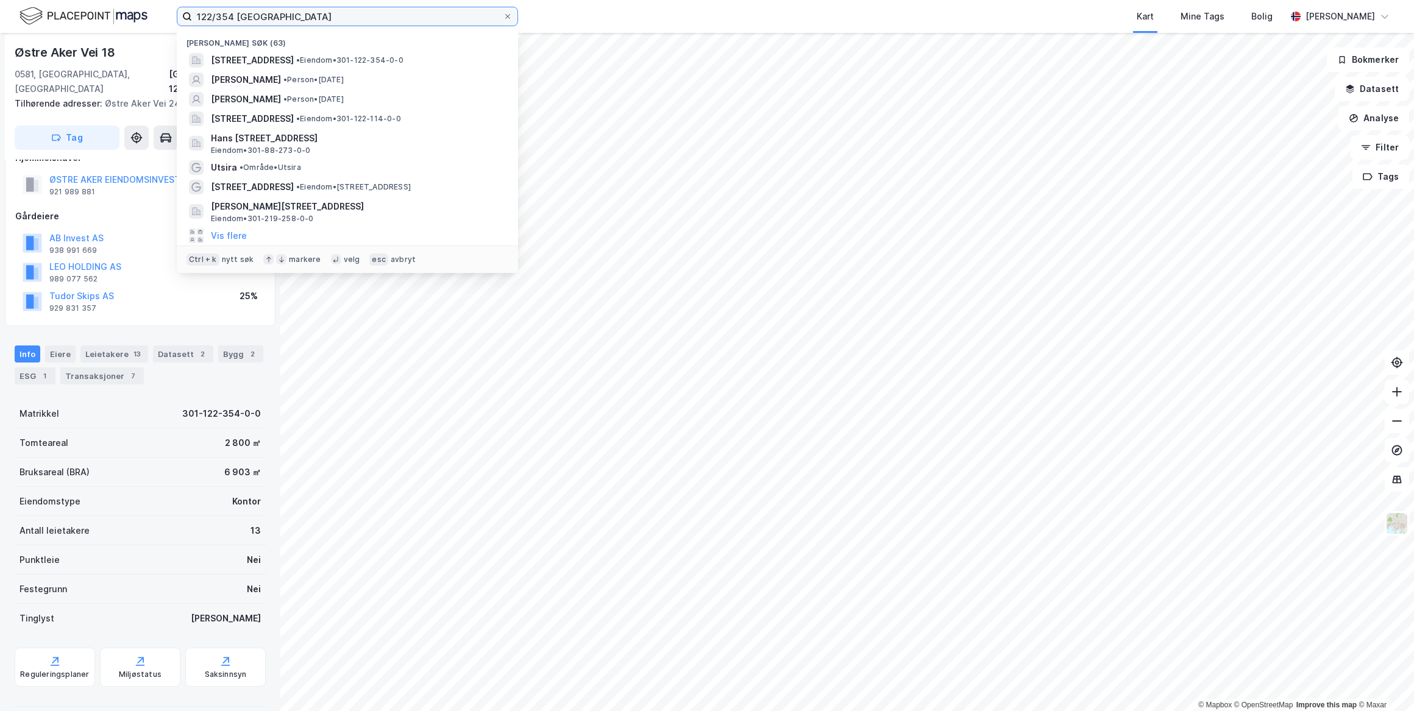
drag, startPoint x: 278, startPoint y: 18, endPoint x: 52, endPoint y: 0, distance: 226.9
click at [52, 0] on div "122/354 oslo Nylige søk (63) [STREET_ADDRESS] • Eiendom • 301-122-354-0-0 [PERS…" at bounding box center [707, 16] width 1414 height 33
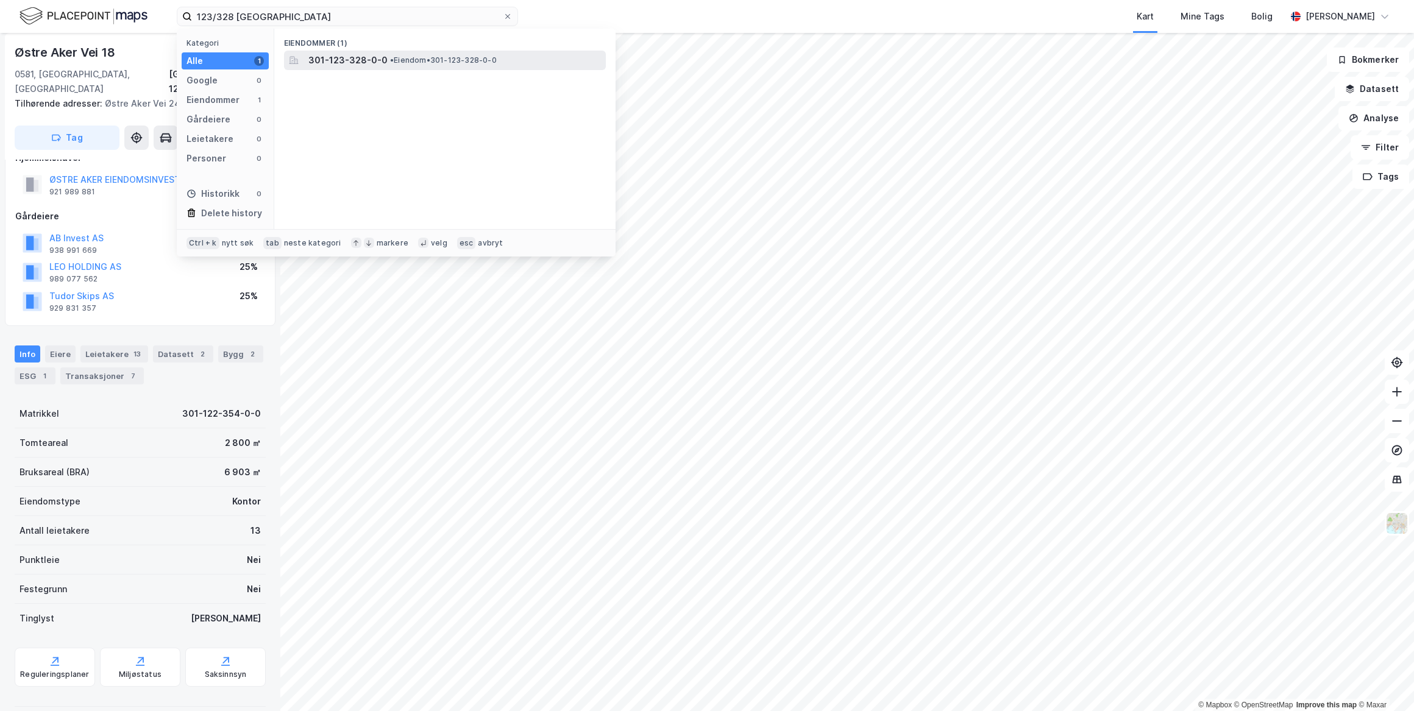
click at [457, 54] on div "301-123-328-0-0 • Eiendom • 301-123-328-0-0" at bounding box center [455, 60] width 295 height 15
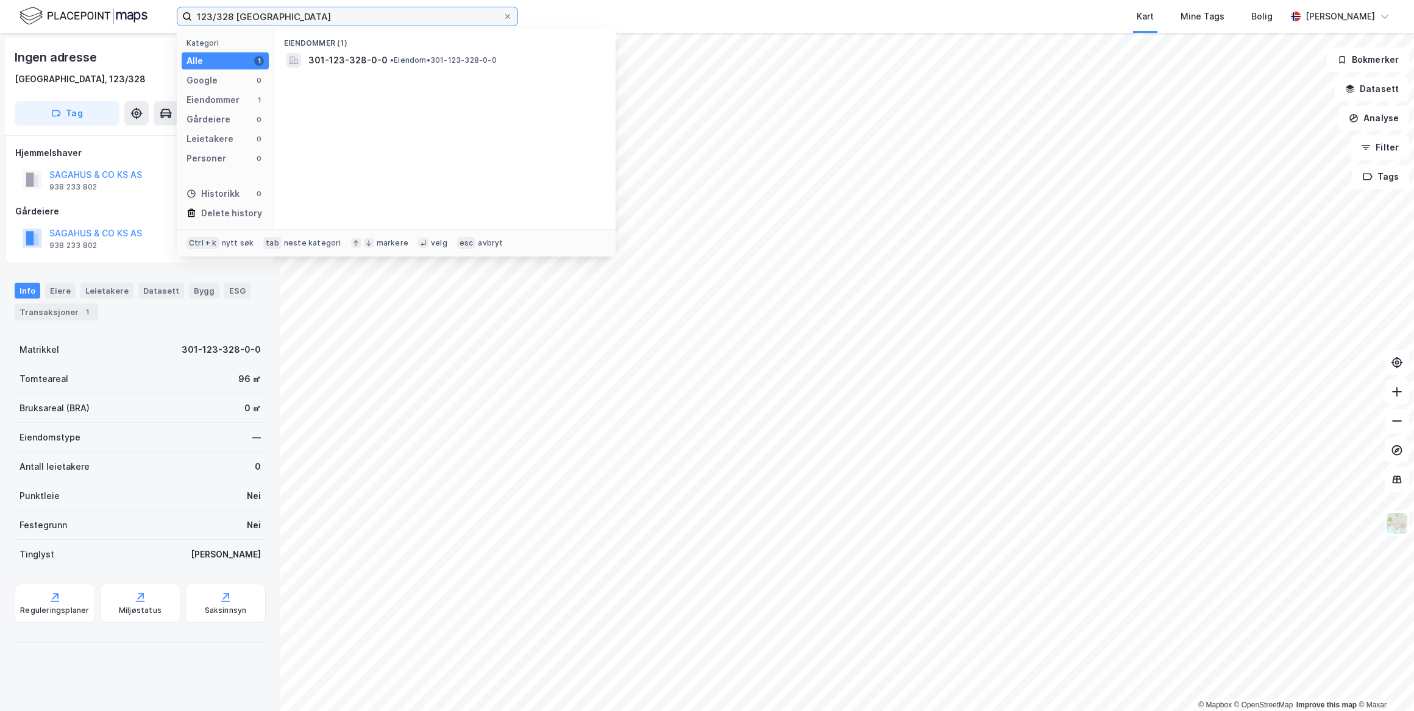
click at [269, 14] on input "123/328 [GEOGRAPHIC_DATA]" at bounding box center [347, 16] width 311 height 18
click at [213, 18] on input "123/328 [GEOGRAPHIC_DATA]" at bounding box center [347, 16] width 311 height 18
click at [216, 16] on input "123/328 [GEOGRAPHIC_DATA]" at bounding box center [347, 16] width 311 height 18
click at [210, 16] on input "123/328 [GEOGRAPHIC_DATA]" at bounding box center [347, 16] width 311 height 18
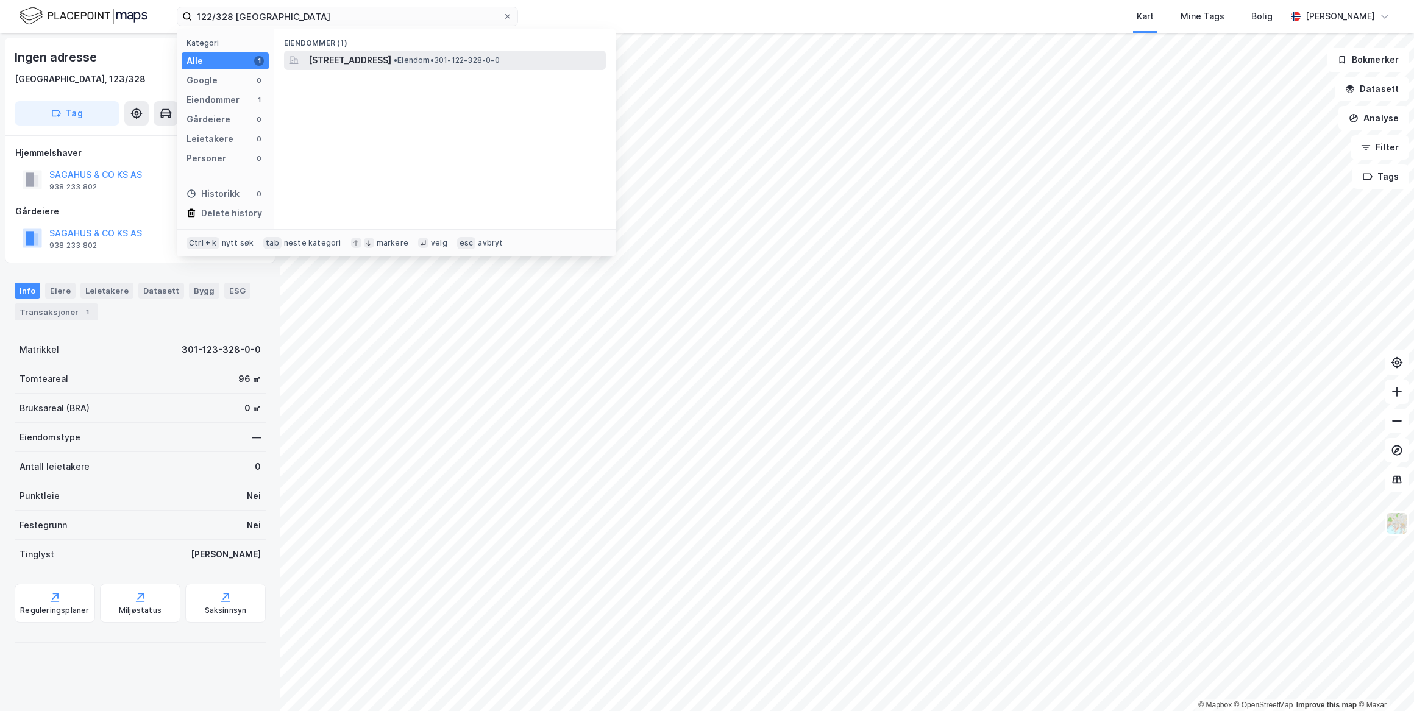
click at [333, 66] on span "[STREET_ADDRESS]" at bounding box center [349, 60] width 83 height 15
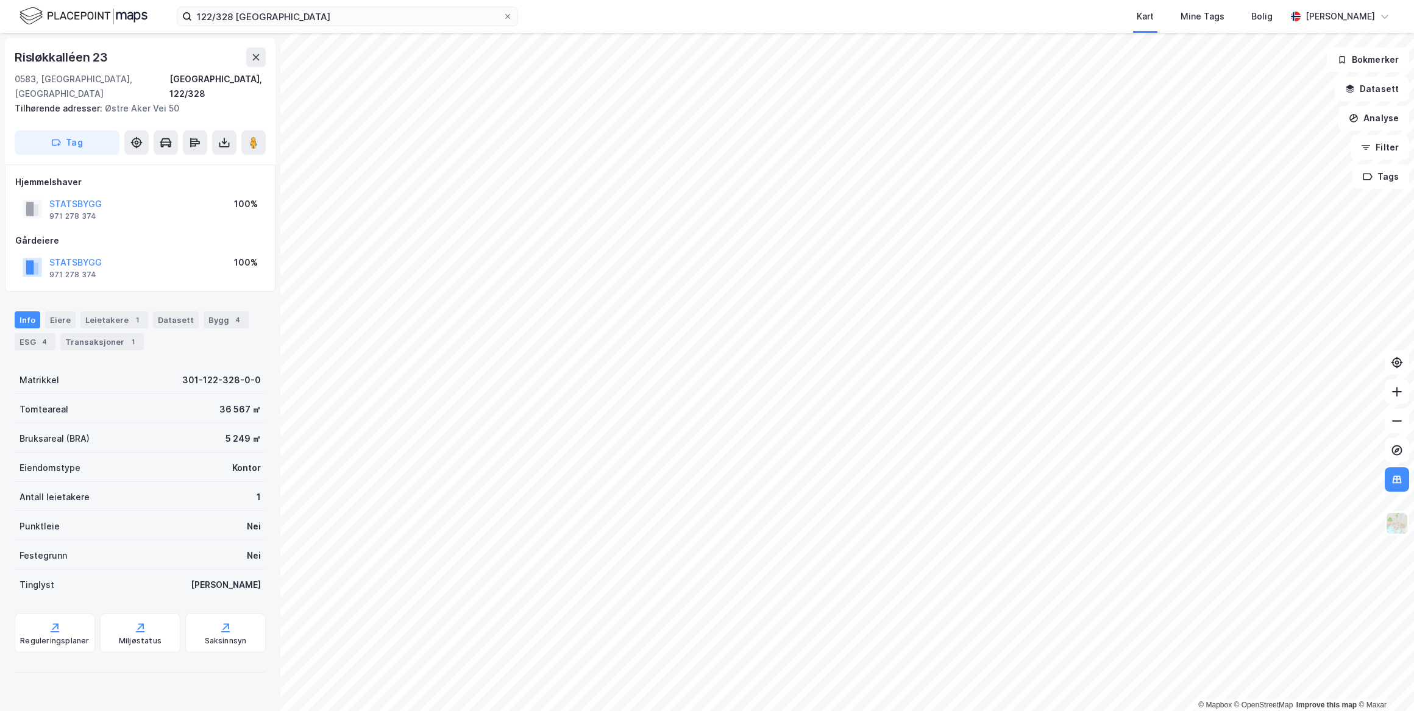
click at [268, 30] on div "122/328 oslo Kart Mine Tags Bolig [PERSON_NAME]" at bounding box center [707, 16] width 1414 height 33
click at [269, 20] on input "122/328 [GEOGRAPHIC_DATA]" at bounding box center [347, 16] width 311 height 18
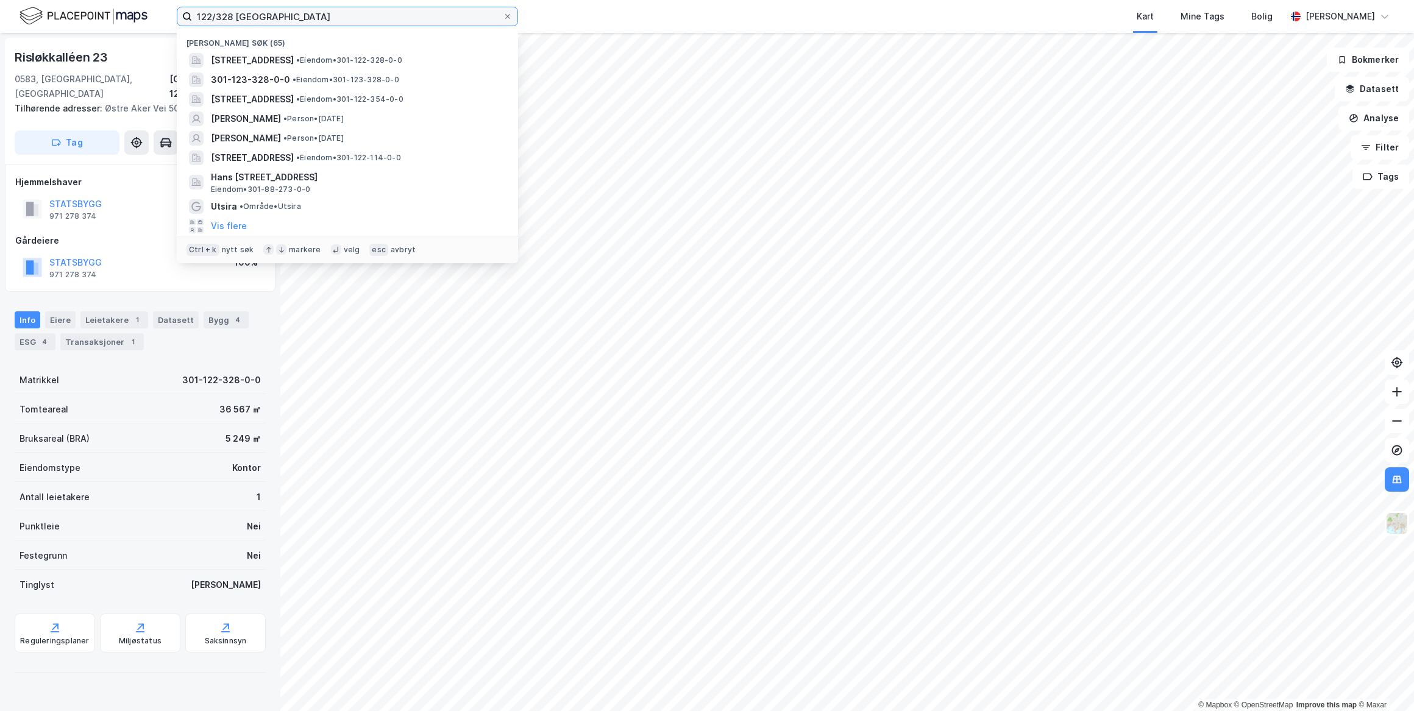
drag, startPoint x: 248, startPoint y: 20, endPoint x: 93, endPoint y: 23, distance: 155.4
click at [93, 23] on div "122/328 oslo Nylige søk (65) [STREET_ADDRESS] • Eiendom • 301-122-328-0-0 301-1…" at bounding box center [707, 16] width 1414 height 33
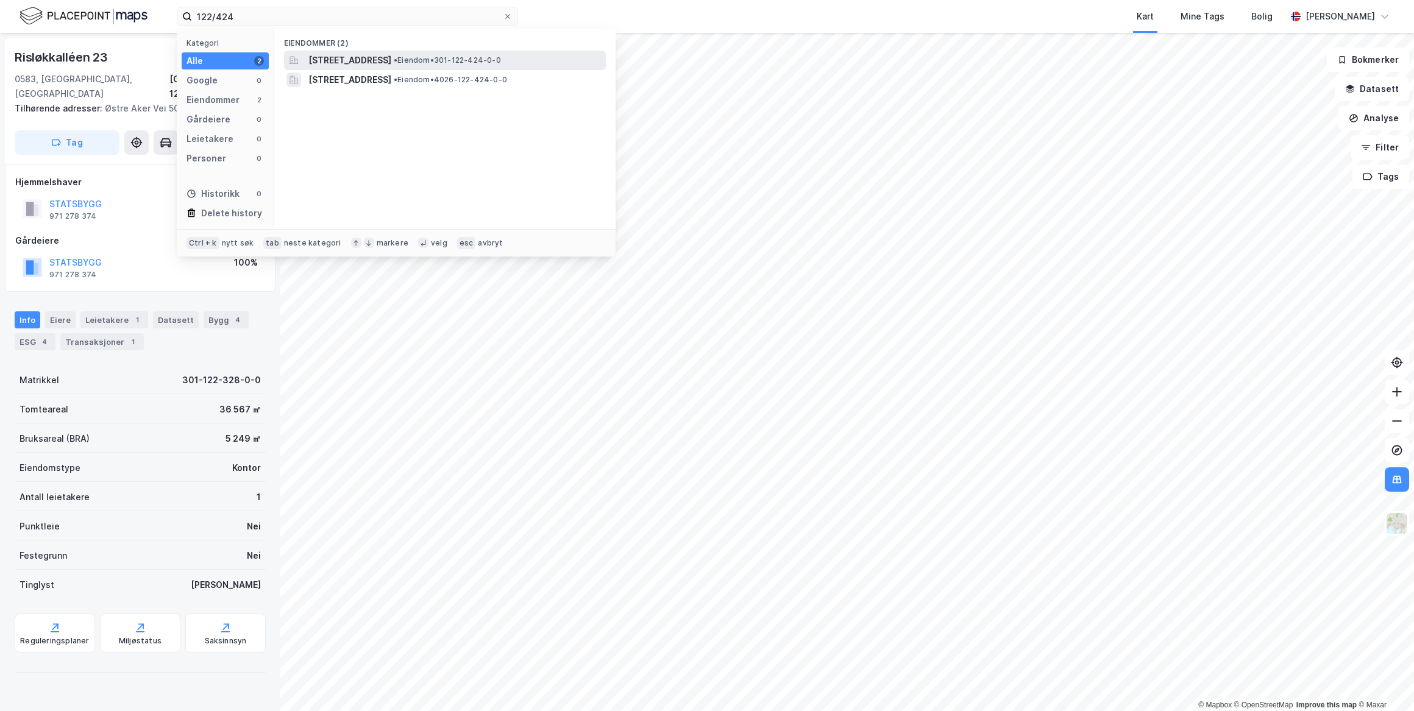
click at [501, 59] on span "• Eiendom • 301-122-424-0-0" at bounding box center [447, 60] width 107 height 10
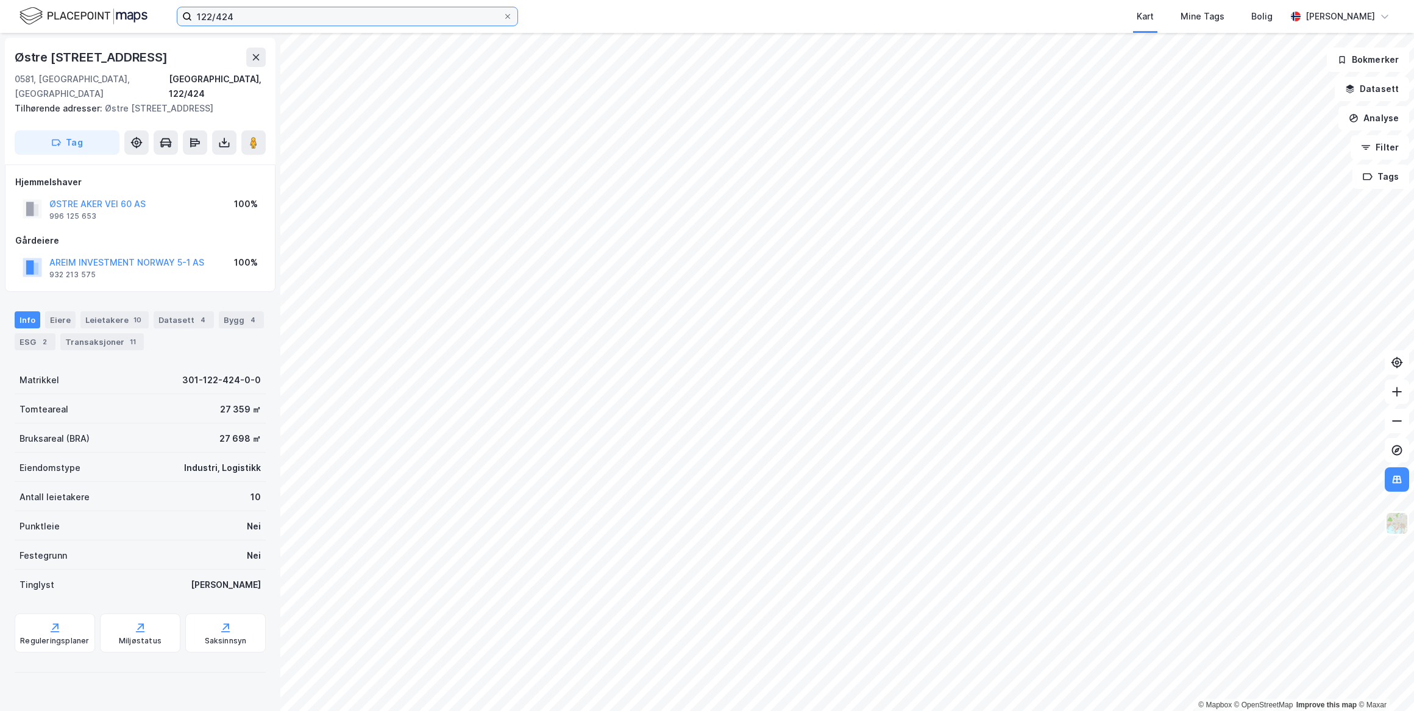
drag, startPoint x: 249, startPoint y: 10, endPoint x: 101, endPoint y: -4, distance: 149.4
click at [101, 0] on html "122/424 Kart Mine Tags Bolig [PERSON_NAME] © Mapbox © OpenStreetMap Improve thi…" at bounding box center [707, 355] width 1414 height 711
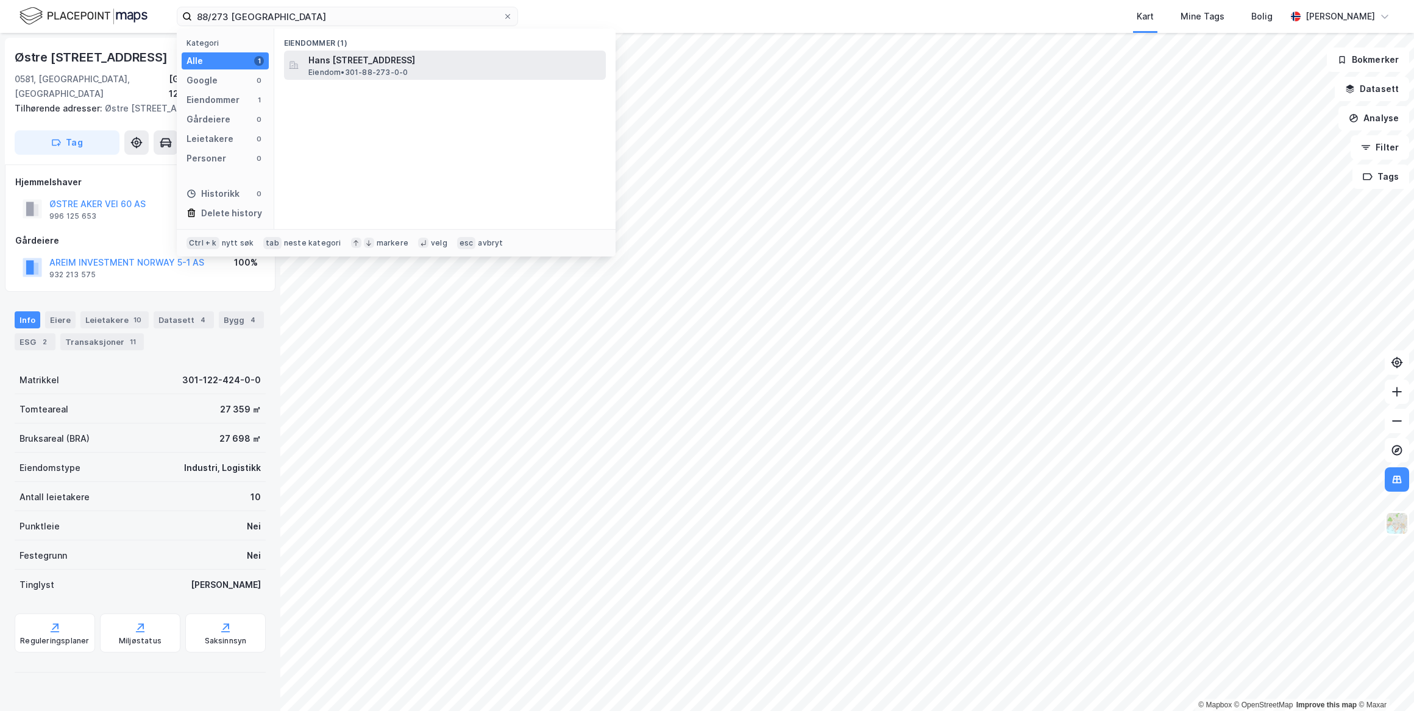
click at [316, 55] on span "Hans [STREET_ADDRESS]" at bounding box center [454, 60] width 293 height 15
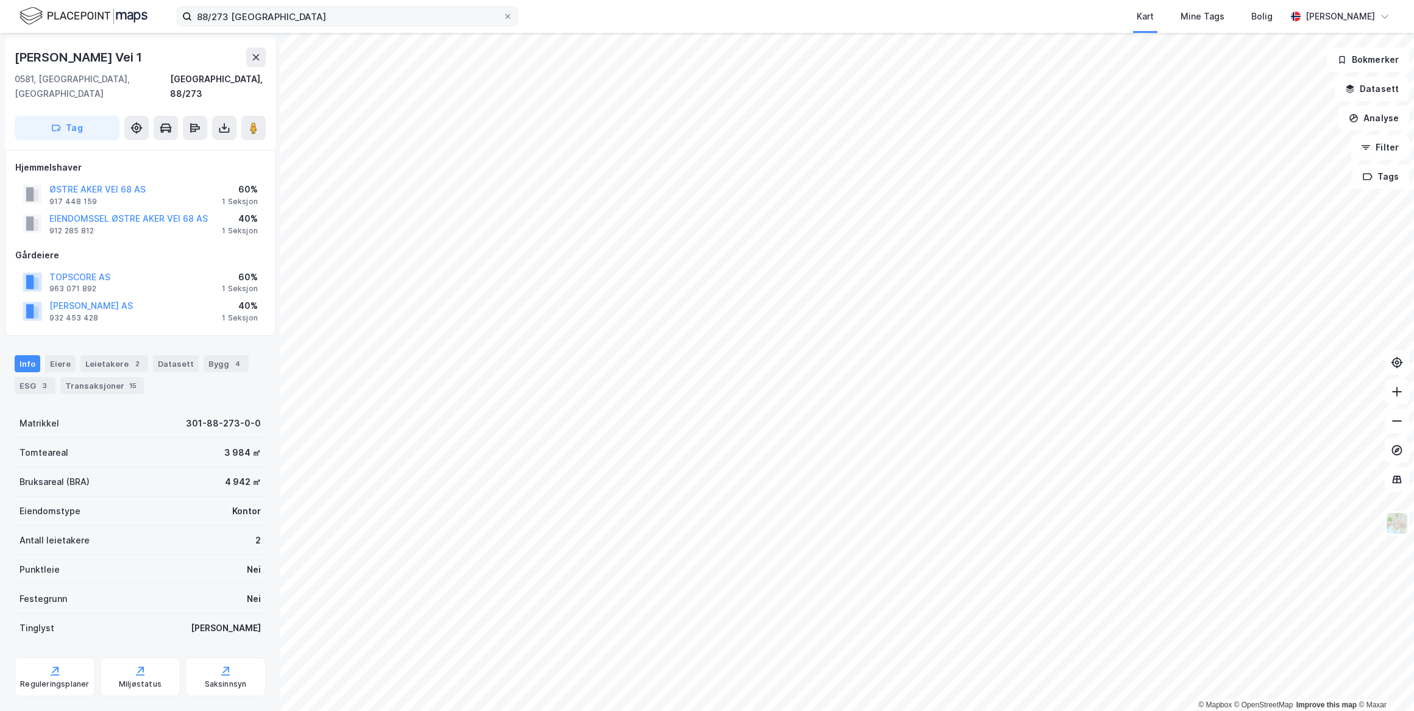
scroll to position [1, 0]
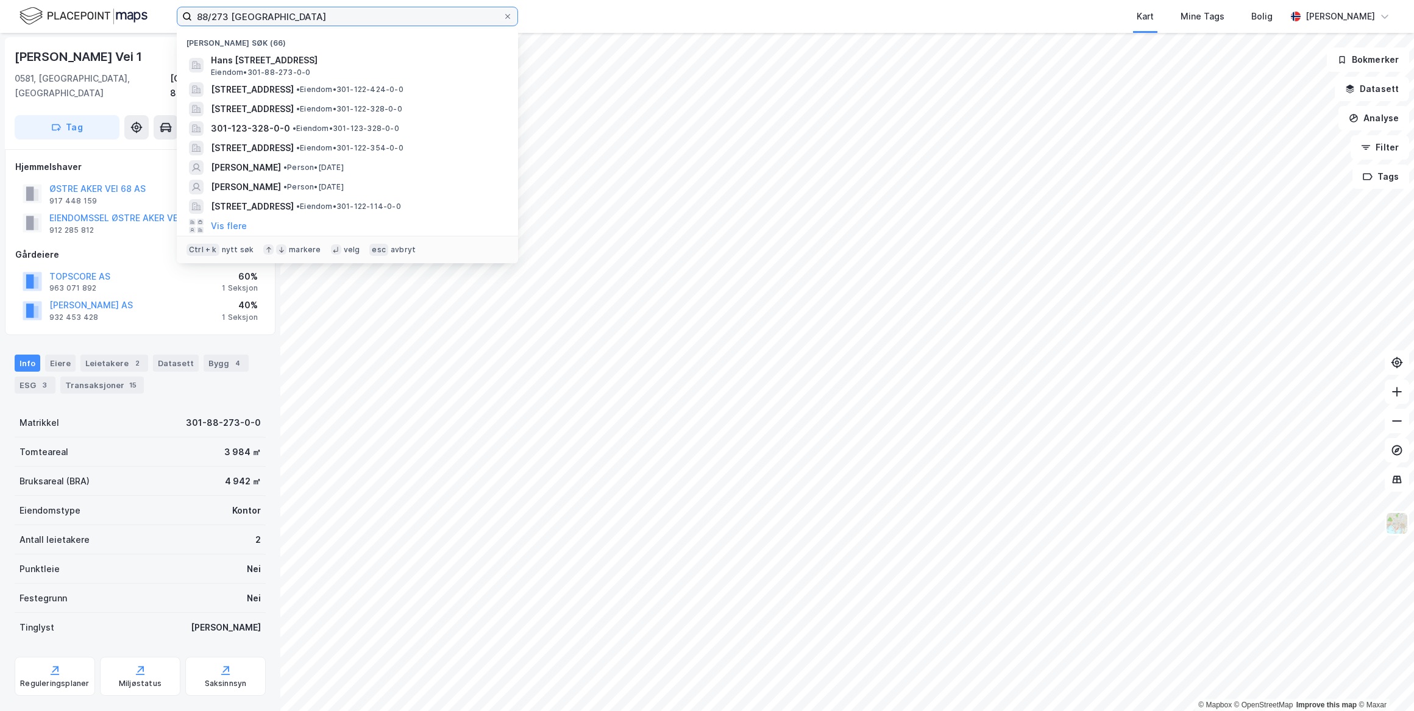
drag, startPoint x: 321, startPoint y: 22, endPoint x: 158, endPoint y: 10, distance: 163.1
click at [158, 10] on div "88/273 oslo Nylige søk (66) Hans [STREET_ADDRESS], [GEOGRAPHIC_DATA] • 301-88-2…" at bounding box center [707, 16] width 1414 height 33
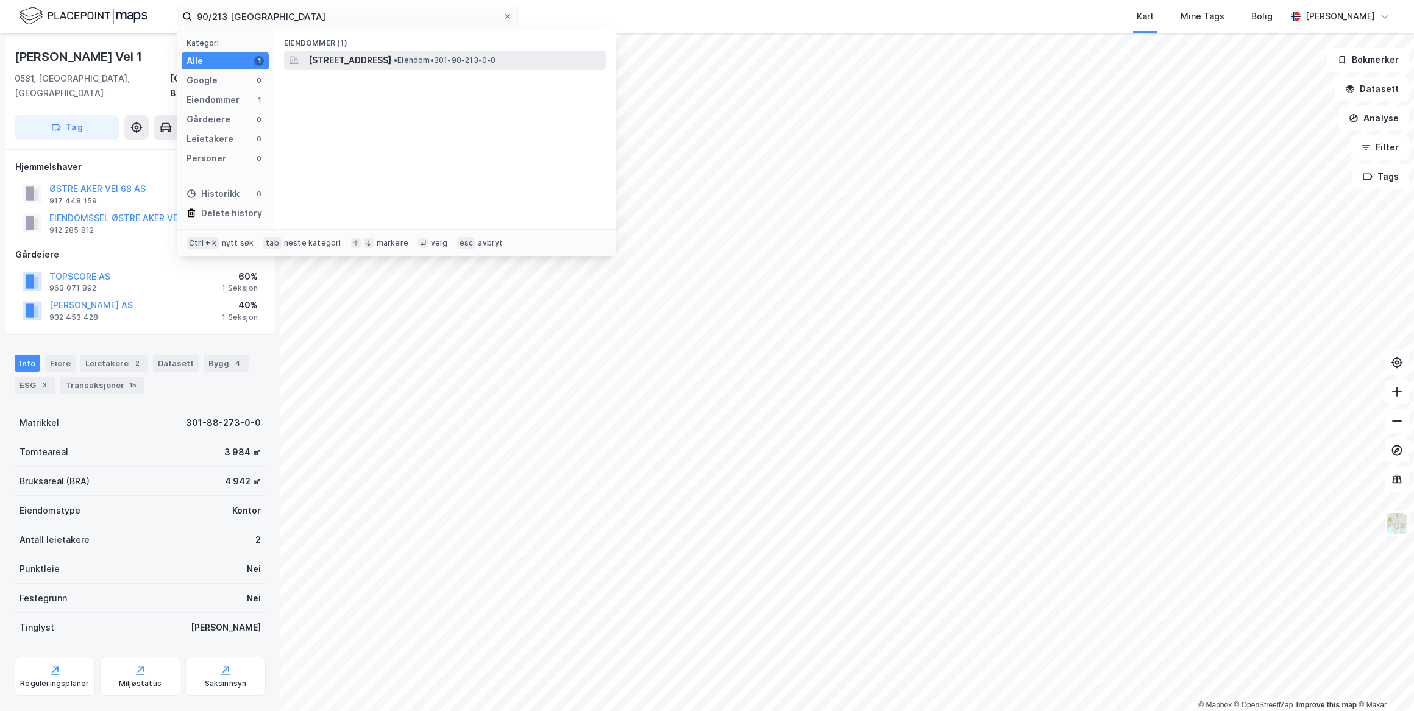
click at [324, 55] on span "[STREET_ADDRESS]" at bounding box center [349, 60] width 83 height 15
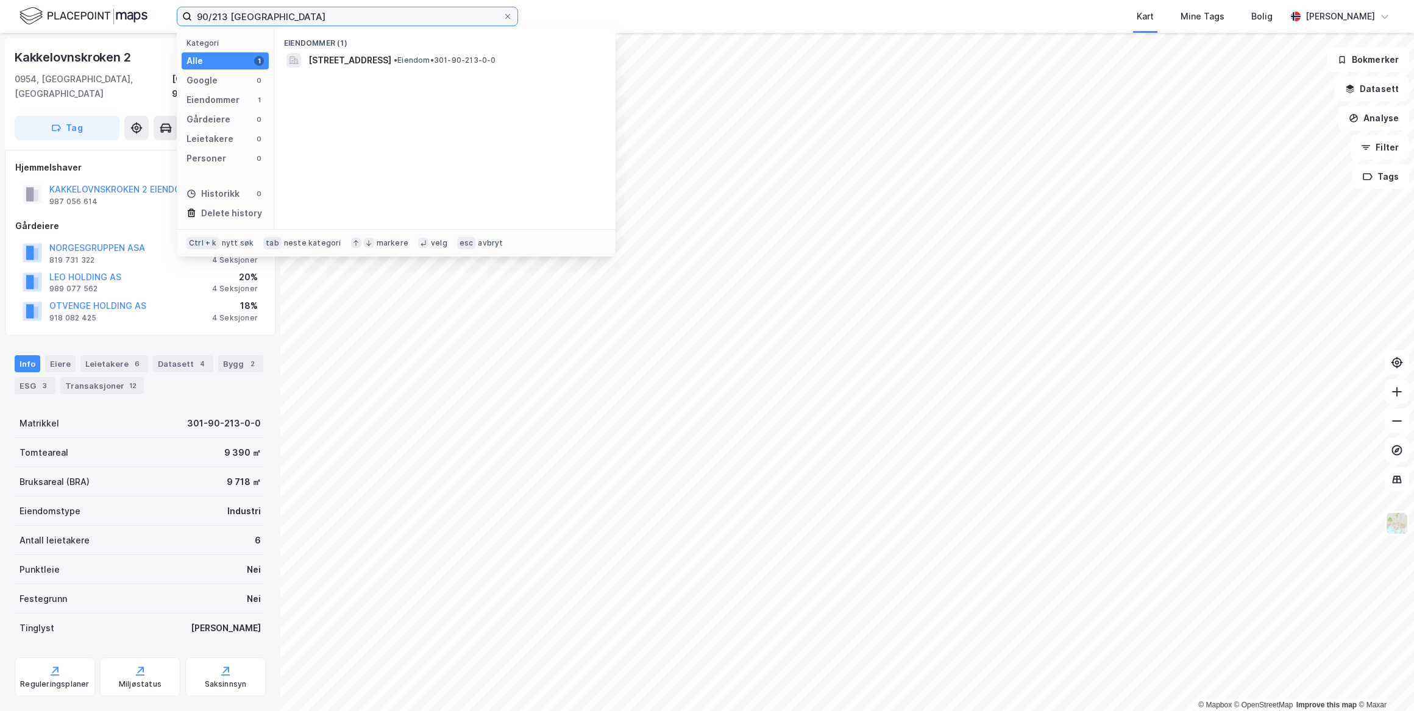
click at [300, 18] on input "90/213 [GEOGRAPHIC_DATA]" at bounding box center [347, 16] width 311 height 18
drag, startPoint x: 226, startPoint y: 13, endPoint x: 78, endPoint y: 9, distance: 147.6
click at [78, 9] on div "90/213 oslo Kategori Alle 1 Google 0 Eiendommer 1 Gårdeiere 0 Leietakere 0 Pers…" at bounding box center [707, 16] width 1414 height 33
click at [439, 47] on div "Eiendommer (1)" at bounding box center [444, 40] width 341 height 22
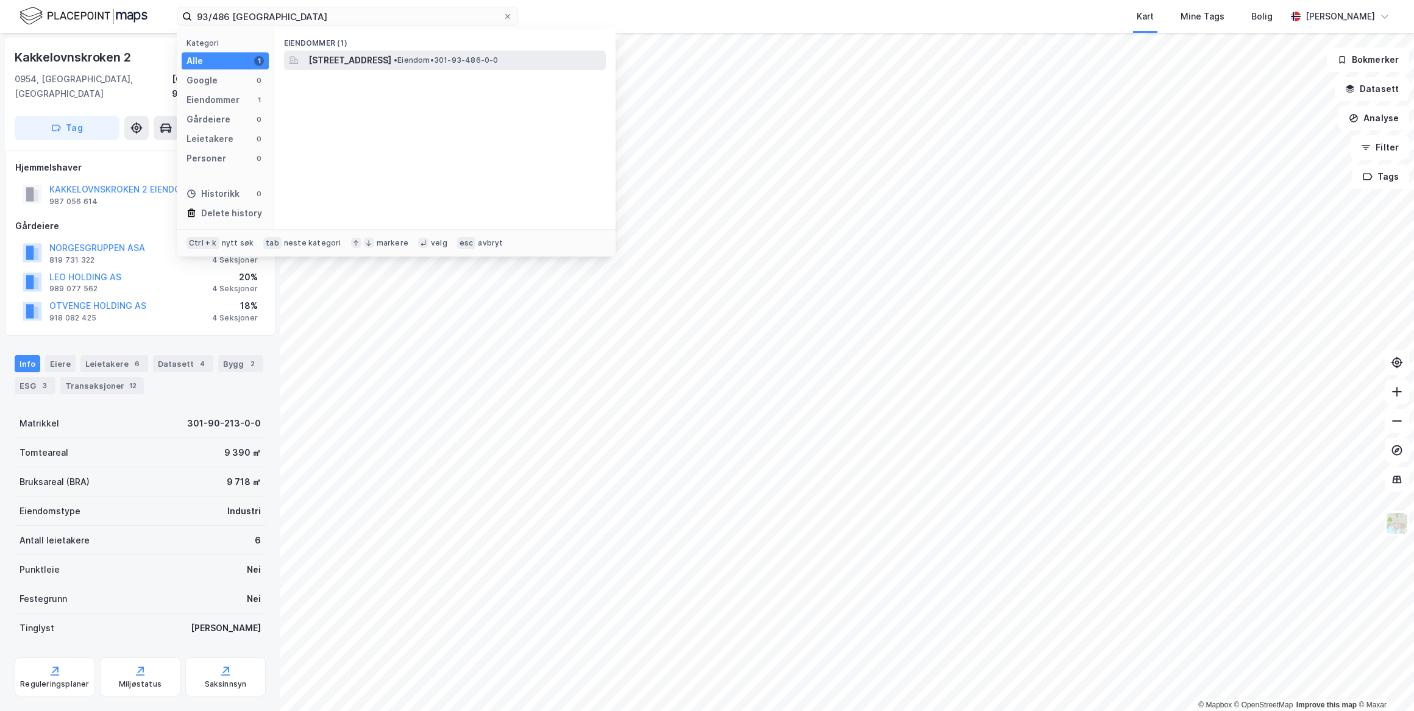
click at [391, 64] on span "[STREET_ADDRESS]" at bounding box center [349, 60] width 83 height 15
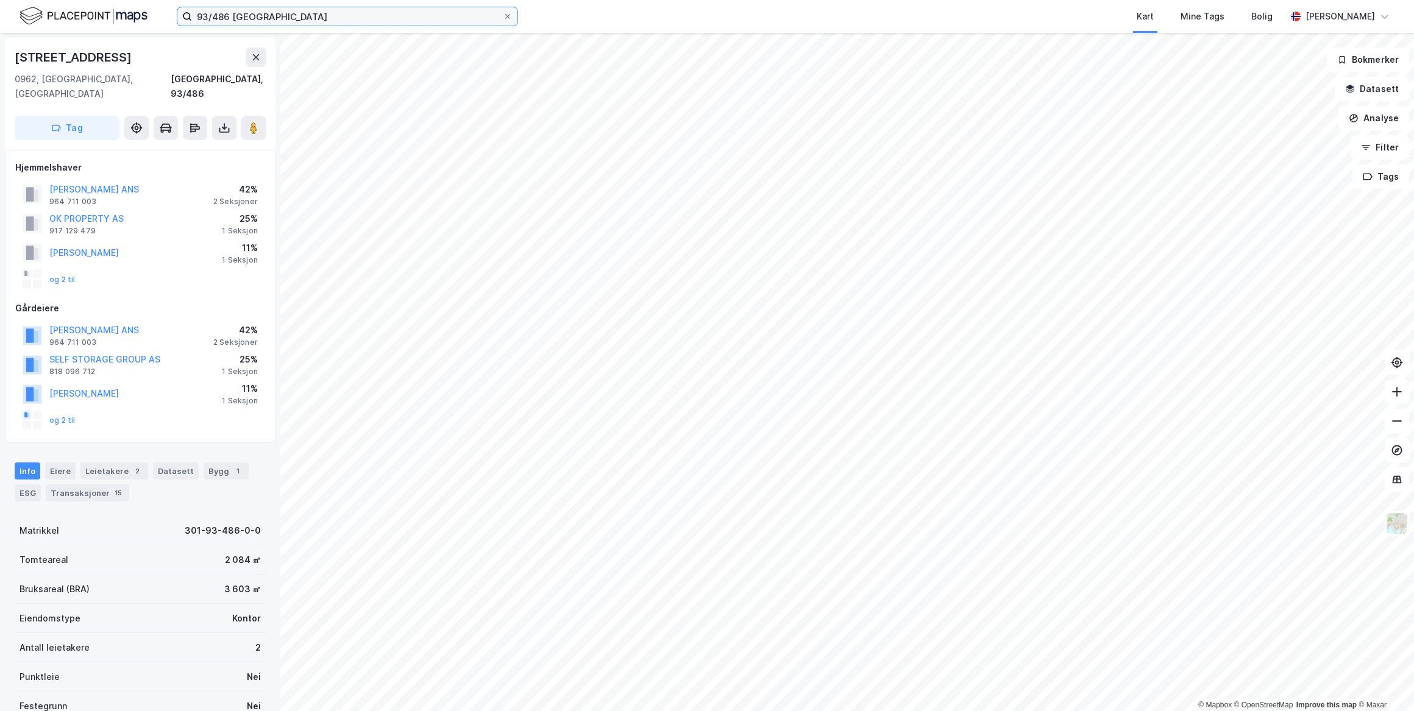
click at [419, 12] on input "93/486 [GEOGRAPHIC_DATA]" at bounding box center [347, 16] width 311 height 18
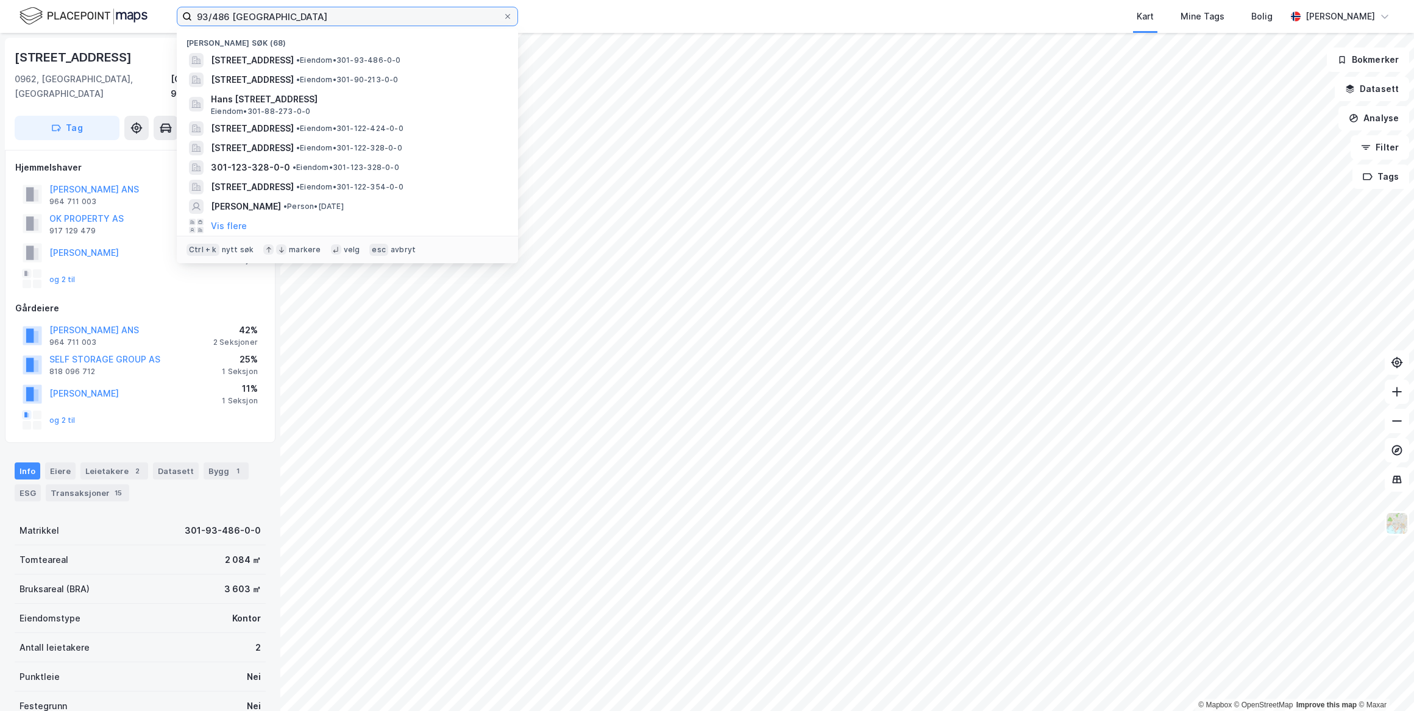
click at [419, 12] on input "93/486 [GEOGRAPHIC_DATA]" at bounding box center [347, 16] width 311 height 18
click at [389, 20] on input "93/486 [GEOGRAPHIC_DATA]" at bounding box center [347, 16] width 311 height 18
drag, startPoint x: 307, startPoint y: 17, endPoint x: 27, endPoint y: -7, distance: 281.4
click at [27, 0] on html "93/486 oslo Nylige søk (68) [STREET_ADDRESS] • Eiendom • 301-93-486-0-0 [STREET…" at bounding box center [707, 355] width 1414 height 711
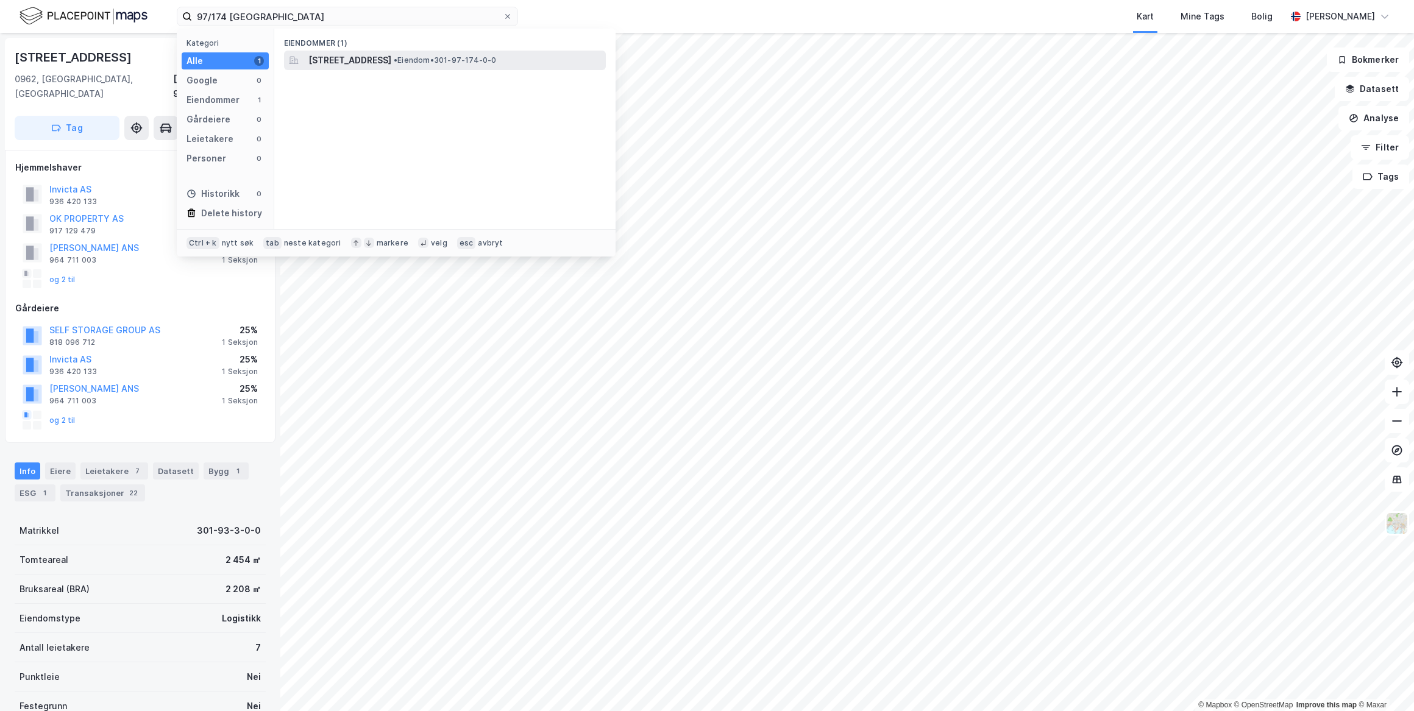
click at [307, 59] on div "[STREET_ADDRESS] • Eiendom • 301-97-174-0-0" at bounding box center [445, 61] width 322 height 20
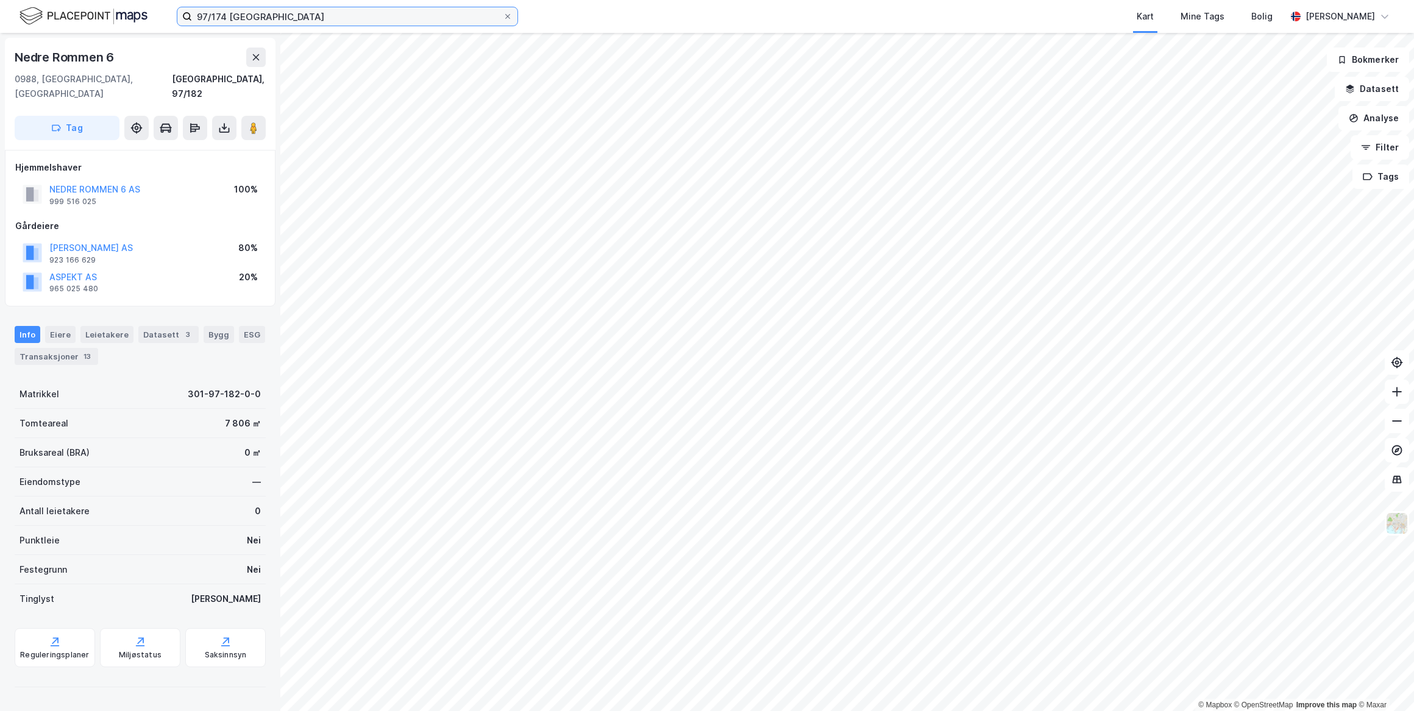
drag, startPoint x: 280, startPoint y: 18, endPoint x: 274, endPoint y: 16, distance: 6.2
click at [274, 16] on input "97/174 [GEOGRAPHIC_DATA]" at bounding box center [347, 16] width 311 height 18
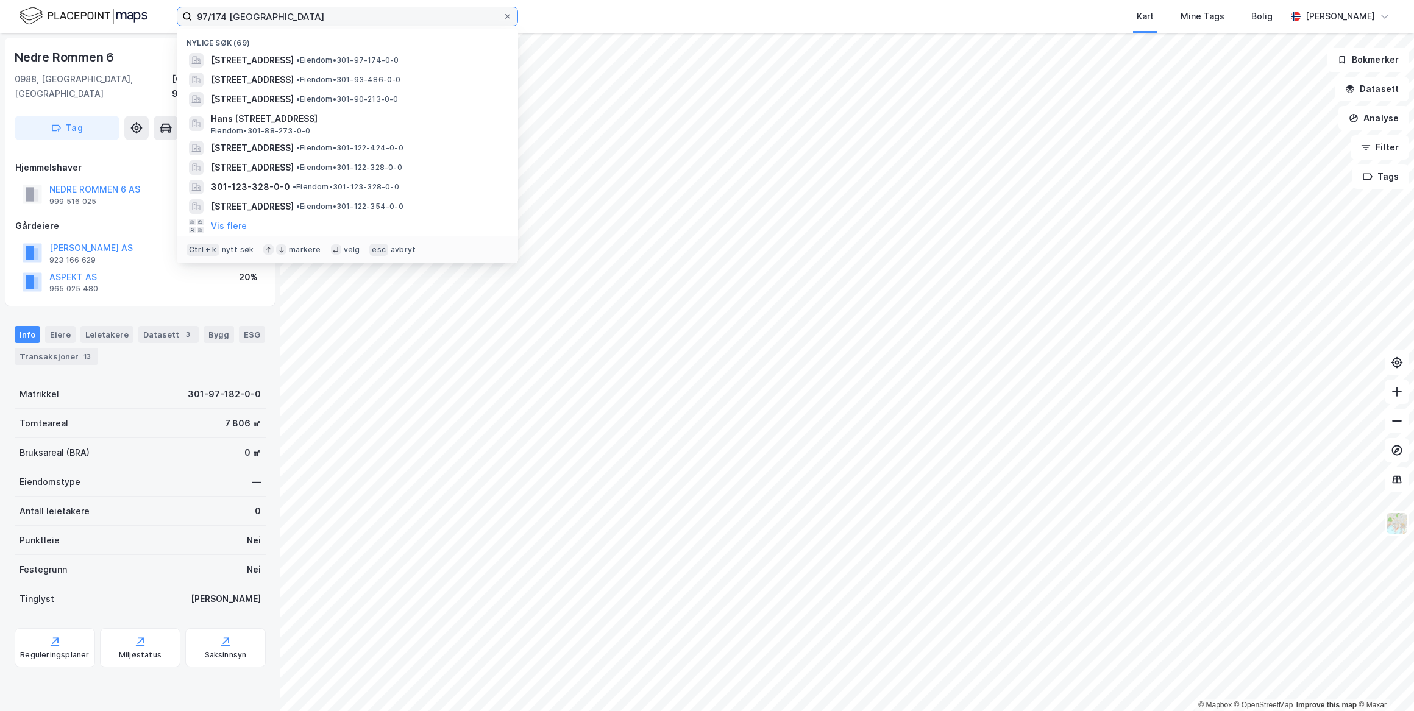
click at [250, 23] on input "97/174 [GEOGRAPHIC_DATA]" at bounding box center [347, 16] width 311 height 18
drag, startPoint x: 250, startPoint y: 23, endPoint x: 174, endPoint y: 12, distance: 76.9
click at [174, 12] on div "97/174 oslo Nylige søk (69) [STREET_ADDRESS] • Eiendom • 301-97-174-0-0 [STREET…" at bounding box center [707, 16] width 1414 height 33
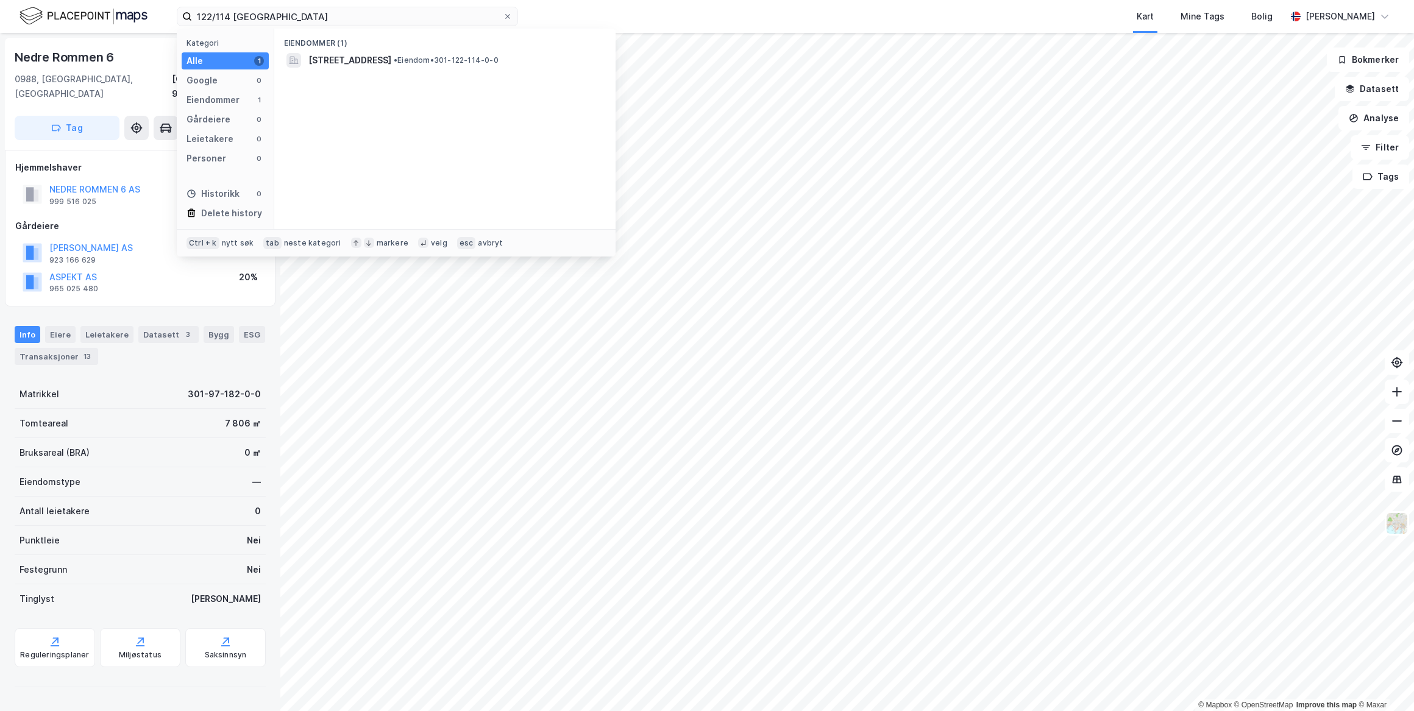
drag, startPoint x: 425, startPoint y: 66, endPoint x: 701, endPoint y: 4, distance: 283.1
click at [391, 62] on span "[STREET_ADDRESS]" at bounding box center [349, 60] width 83 height 15
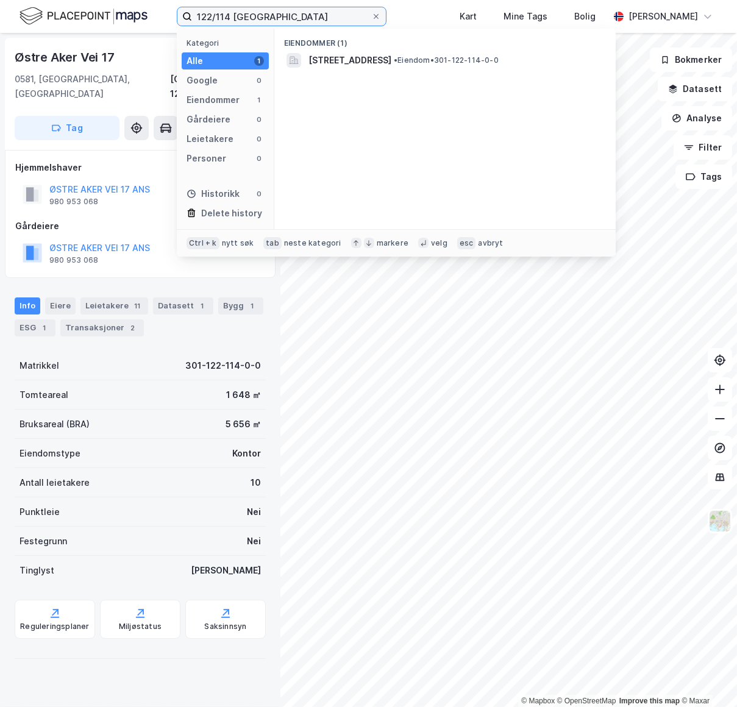
drag, startPoint x: 298, startPoint y: 17, endPoint x: -4, endPoint y: -7, distance: 303.2
click at [0, 0] on html "122/114 oslo Kategori Alle 1 Google 0 Eiendommer 1 Gårdeiere 0 Leietakere 0 Per…" at bounding box center [368, 353] width 737 height 707
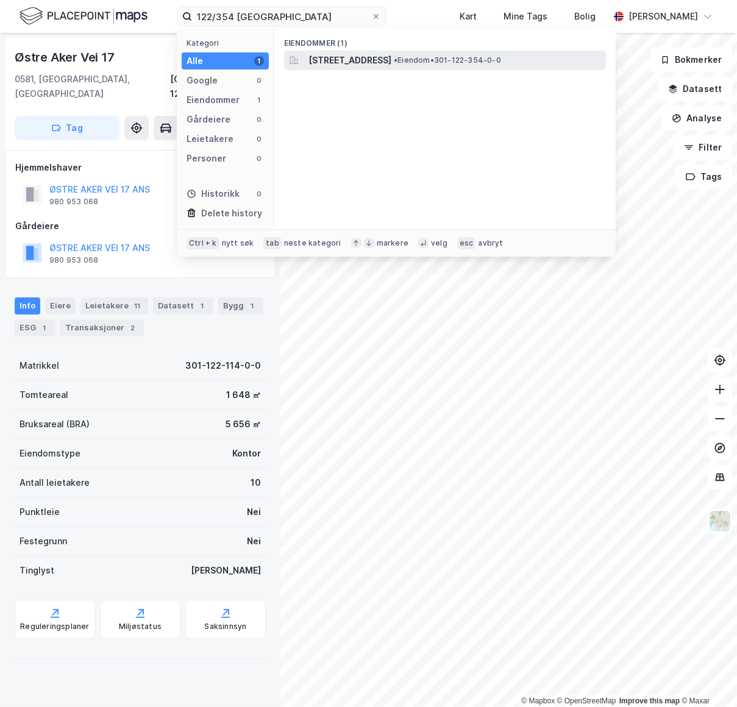
click at [345, 60] on span "[STREET_ADDRESS]" at bounding box center [349, 60] width 83 height 15
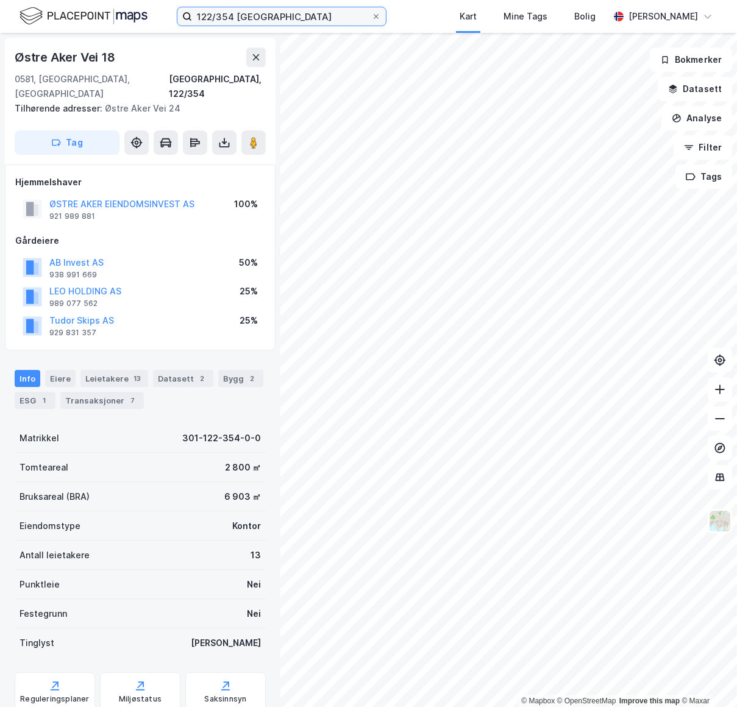
click at [325, 13] on input "122/354 [GEOGRAPHIC_DATA]" at bounding box center [281, 16] width 179 height 18
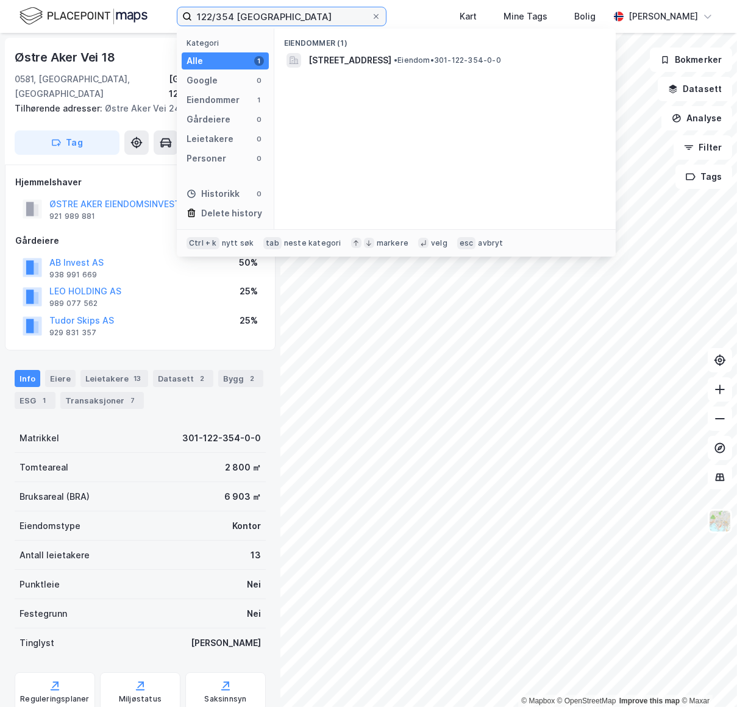
drag, startPoint x: 313, startPoint y: 15, endPoint x: 58, endPoint y: -18, distance: 257.4
click at [58, 0] on html "122/354 oslo Kategori Alle 1 Google 0 Eiendommer 1 Gårdeiere 0 Leietakere 0 Per…" at bounding box center [368, 353] width 737 height 707
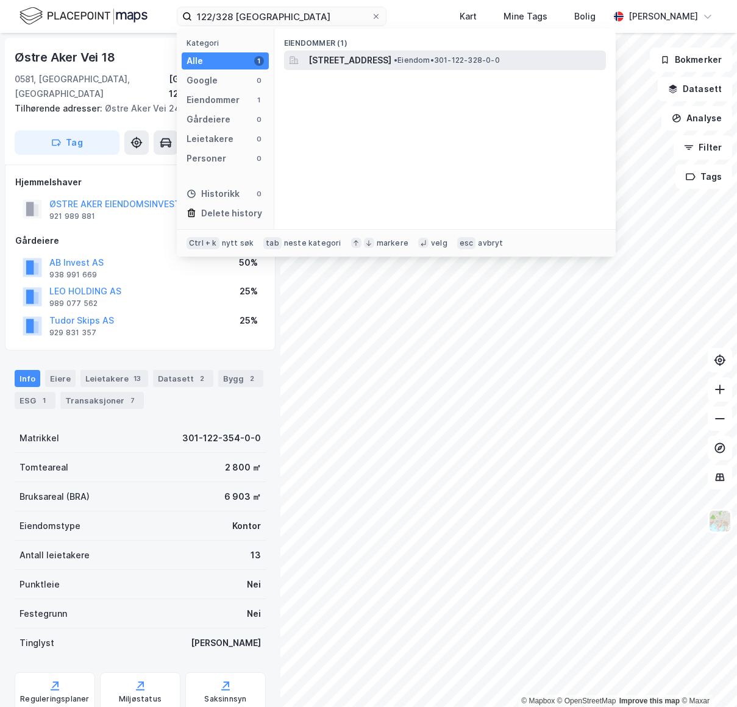
click at [369, 57] on span "[STREET_ADDRESS]" at bounding box center [349, 60] width 83 height 15
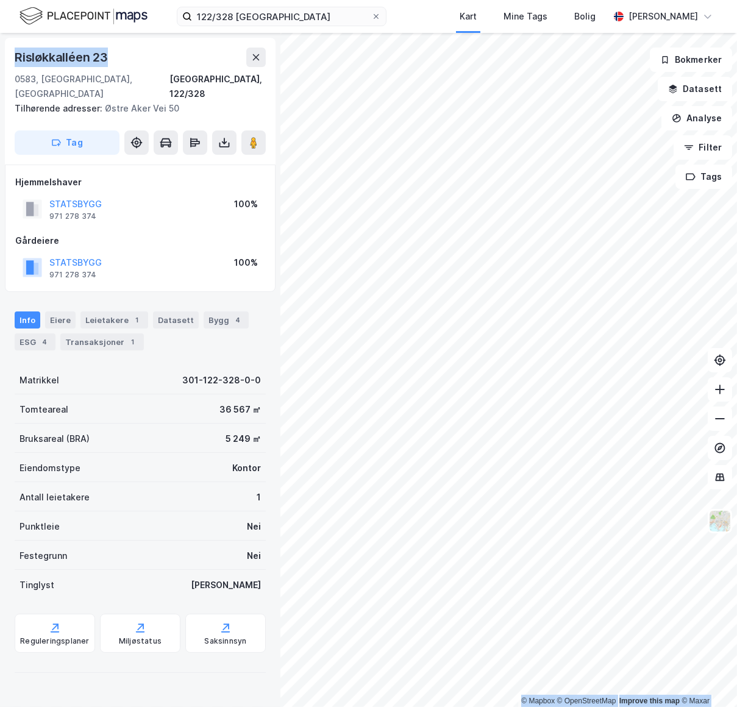
drag, startPoint x: 116, startPoint y: 51, endPoint x: -4, endPoint y: 51, distance: 120.7
click at [0, 51] on html "122/328 oslo Kart Mine Tags [PERSON_NAME] © Mapbox © OpenStreetMap Improve this…" at bounding box center [368, 353] width 737 height 707
copy div "© Mapbox © OpenStreetMap Improve this map © Maxar [STREET_ADDRESS]"
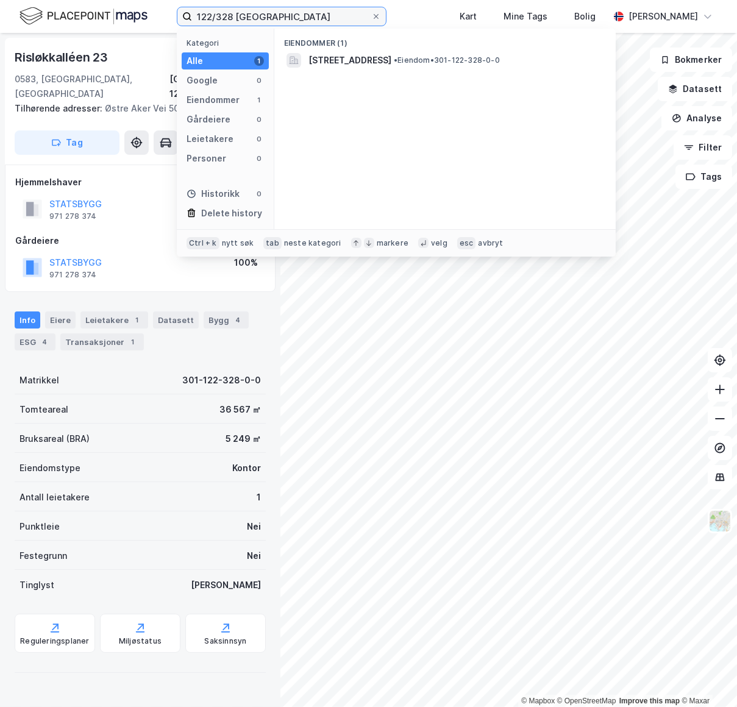
drag, startPoint x: 278, startPoint y: 21, endPoint x: 135, endPoint y: 11, distance: 142.9
click at [135, 11] on div "122/328 oslo Kategori Alle 1 Google 0 Eiendommer 1 Gårdeiere 0 Leietakere 0 Per…" at bounding box center [368, 16] width 737 height 33
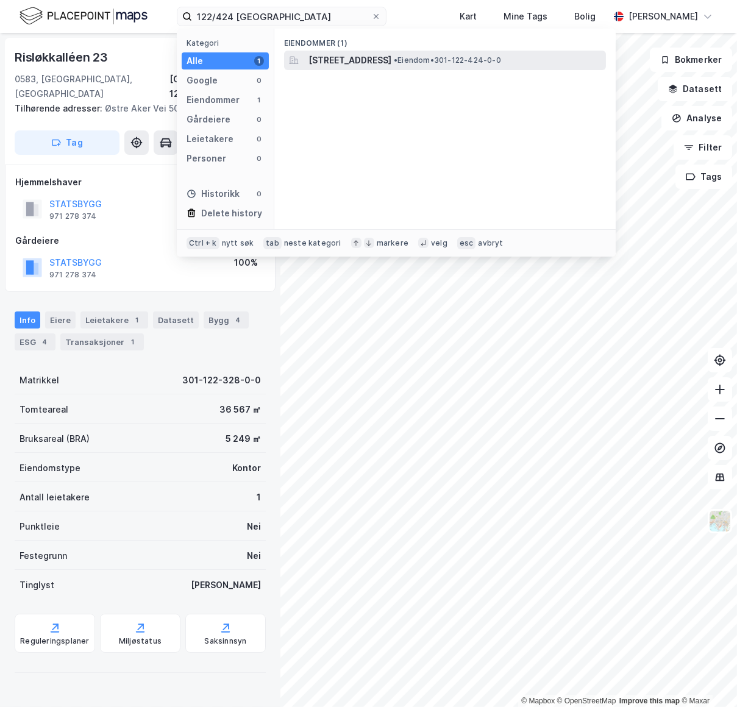
click at [371, 60] on span "[STREET_ADDRESS]" at bounding box center [349, 60] width 83 height 15
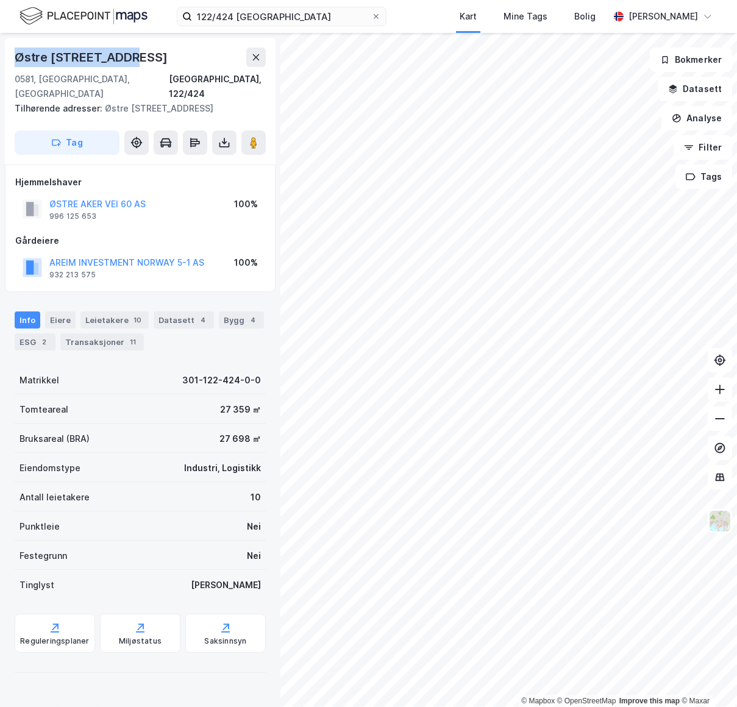
drag, startPoint x: 132, startPoint y: 56, endPoint x: 13, endPoint y: 56, distance: 118.8
click at [13, 56] on div "Østre [STREET_ADDRESS] Tilhørende adresser: [STREET_ADDRESS] Tag" at bounding box center [140, 101] width 271 height 127
copy div "Østre [STREET_ADDRESS]"
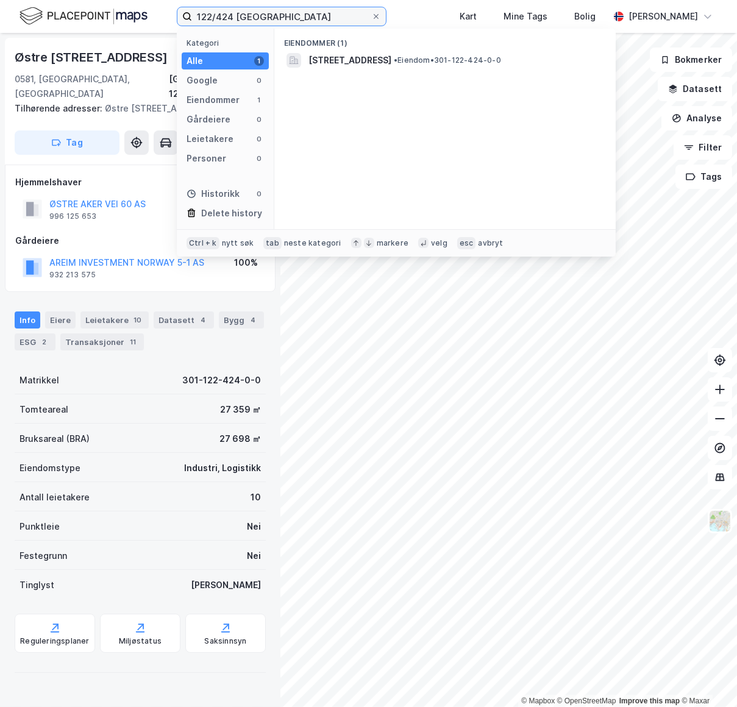
drag, startPoint x: 232, startPoint y: 20, endPoint x: 115, endPoint y: 16, distance: 117.7
click at [115, 16] on div "122/424 oslo Kategori Alle 1 Google 0 Eiendommer 1 Gårdeiere 0 Leietakere 0 Per…" at bounding box center [368, 16] width 737 height 33
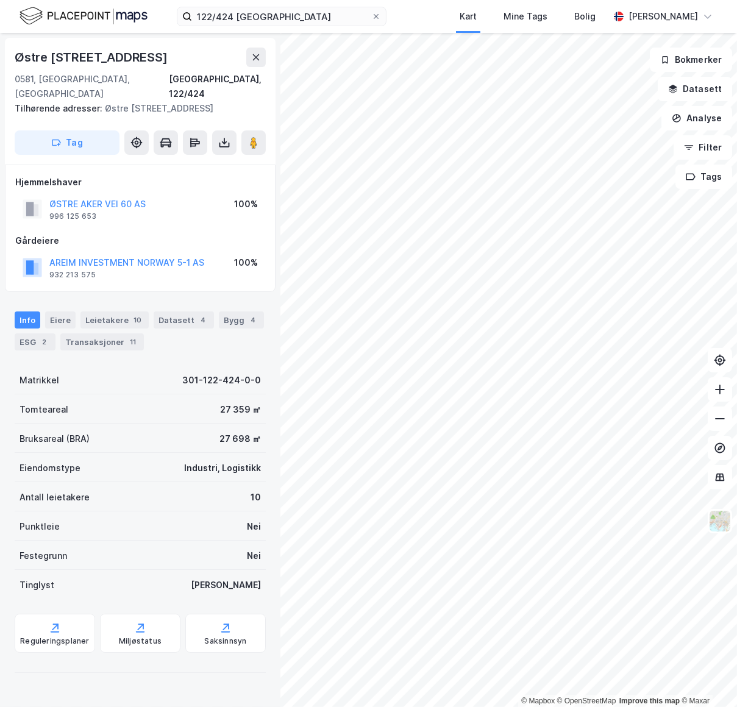
click at [216, 6] on div "122/424 oslo Kart Mine Tags Bolig [PERSON_NAME]" at bounding box center [368, 16] width 737 height 33
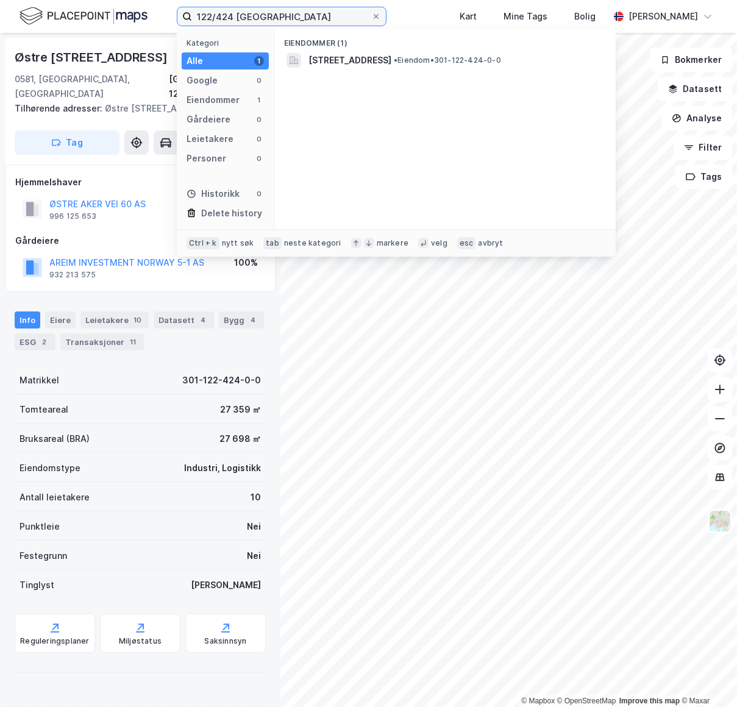
drag, startPoint x: 232, startPoint y: 15, endPoint x: 166, endPoint y: 13, distance: 65.9
click at [166, 13] on div "122/424 oslo Kategori Alle 1 Google 0 Eiendommer 1 Gårdeiere 0 Leietakere 0 Per…" at bounding box center [368, 16] width 737 height 33
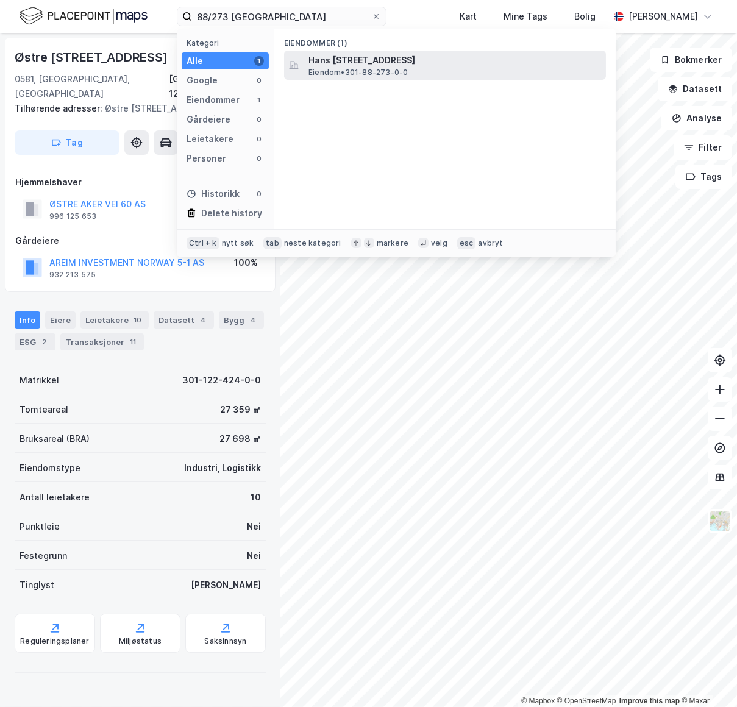
click at [418, 64] on span "Hans [STREET_ADDRESS]" at bounding box center [454, 60] width 293 height 15
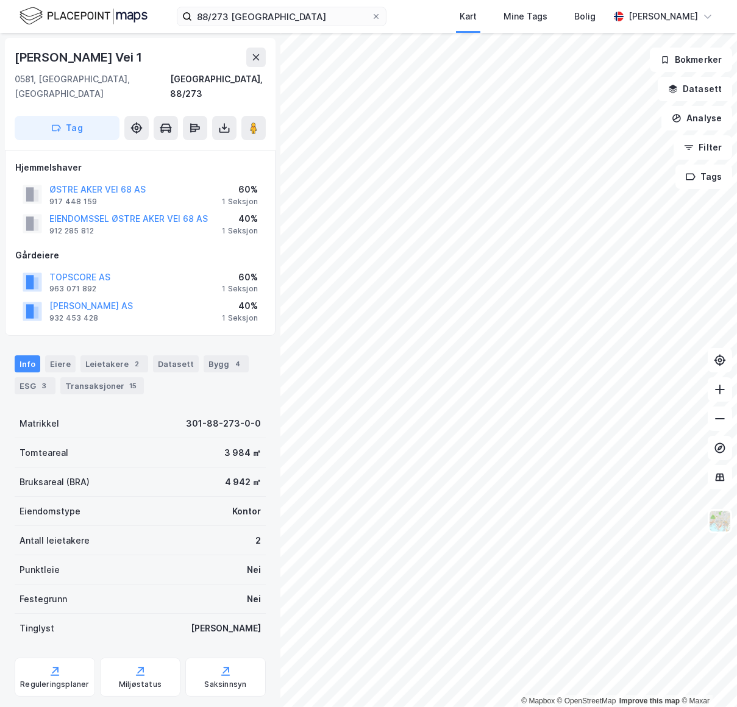
drag, startPoint x: 180, startPoint y: 57, endPoint x: 4, endPoint y: 52, distance: 176.2
click at [4, 52] on div "[PERSON_NAME] Vei 1 [GEOGRAPHIC_DATA], 88/273 Tag Hjemmelshaver ØSTRE AKER VEI …" at bounding box center [140, 370] width 280 height 674
copy div "[PERSON_NAME] Vei 1"
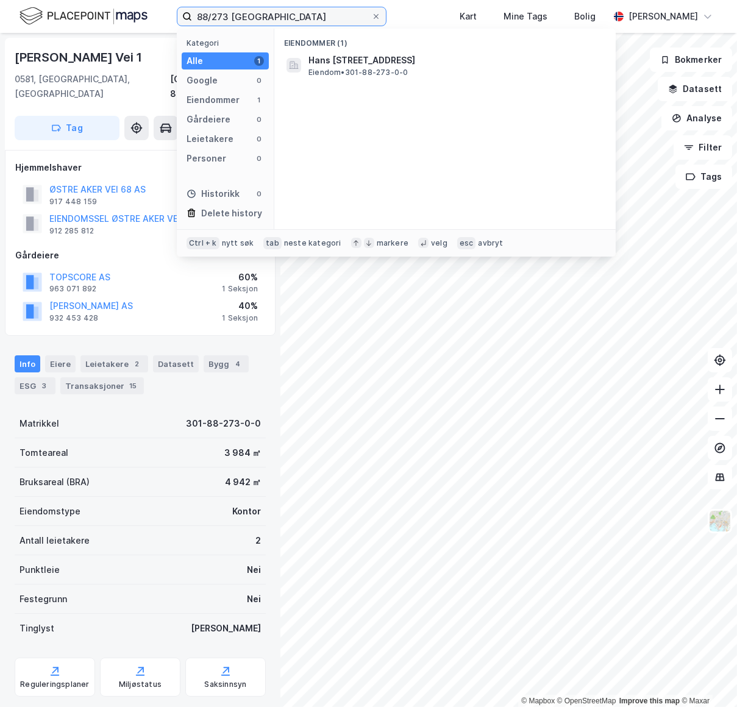
drag, startPoint x: 227, startPoint y: 18, endPoint x: 149, endPoint y: 10, distance: 79.0
click at [149, 10] on div "88/273 oslo Kategori Alle 1 Google 0 Eiendommer 1 Gårdeiere 0 Leietakere 0 Pers…" at bounding box center [368, 16] width 737 height 33
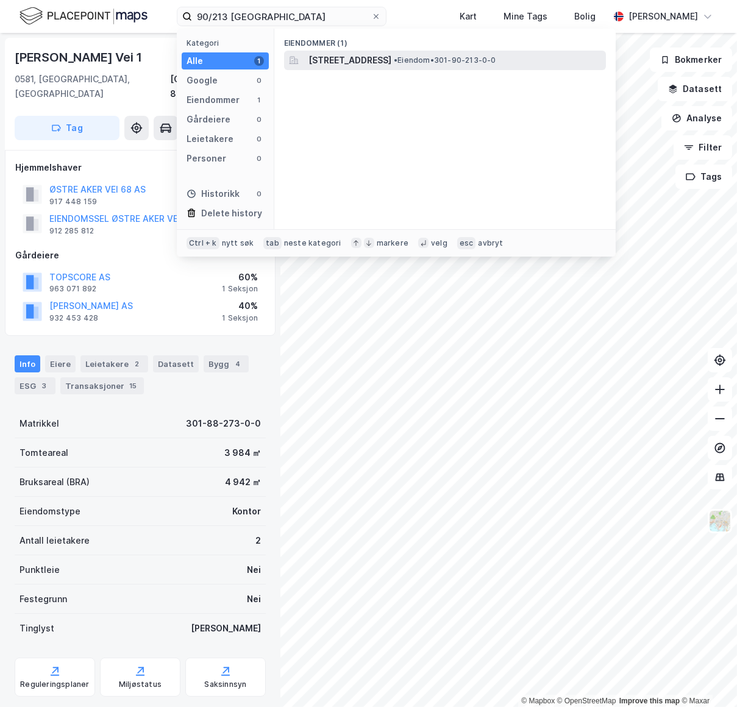
click at [347, 63] on span "[STREET_ADDRESS]" at bounding box center [349, 60] width 83 height 15
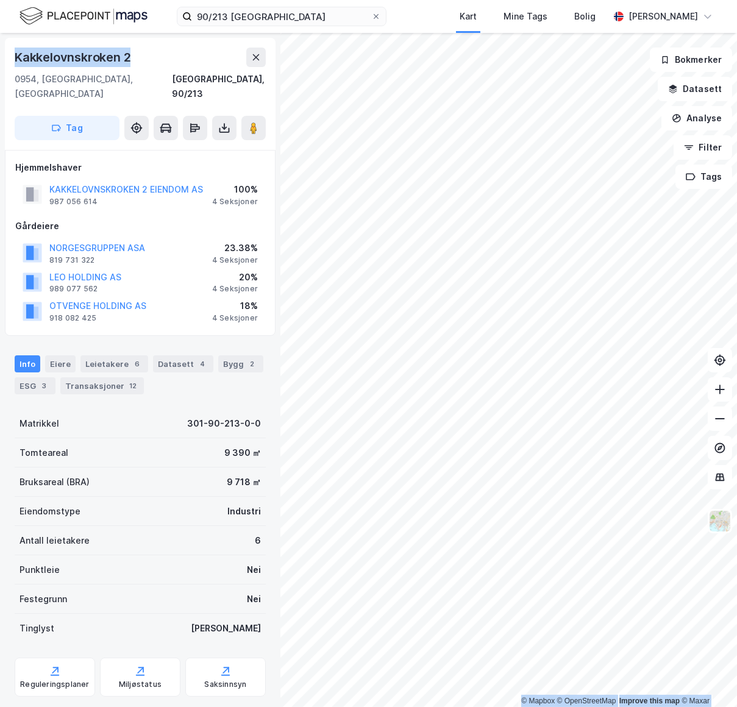
drag, startPoint x: 130, startPoint y: 56, endPoint x: -4, endPoint y: 50, distance: 134.2
click at [0, 50] on html "90/213 oslo Kart Mine Tags [PERSON_NAME] © Mapbox © OpenStreetMap Improve this …" at bounding box center [368, 353] width 737 height 707
copy div "© Mapbox © OpenStreetMap Improve this map © Maxar [STREET_ADDRESS]"
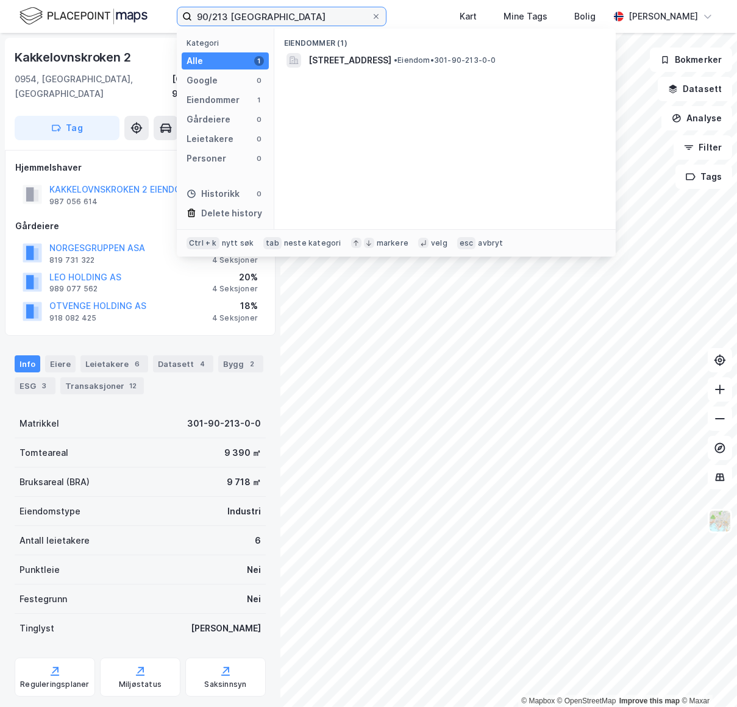
drag, startPoint x: 241, startPoint y: 18, endPoint x: 62, endPoint y: -1, distance: 179.6
click at [62, 0] on html "90/213 oslo Kategori Alle 1 Google 0 Eiendommer 1 Gårdeiere 0 Leietakere 0 Pers…" at bounding box center [368, 353] width 737 height 707
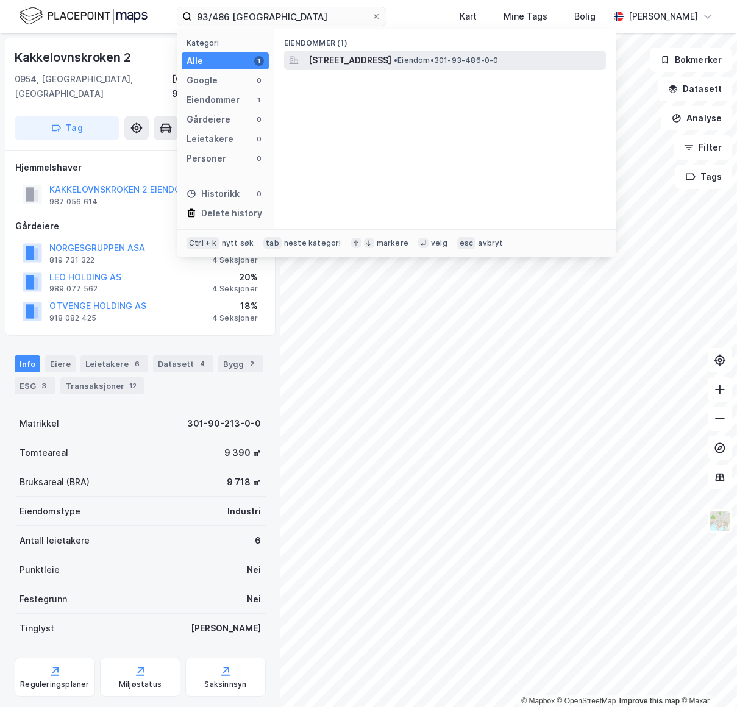
click at [391, 53] on span "[STREET_ADDRESS]" at bounding box center [349, 60] width 83 height 15
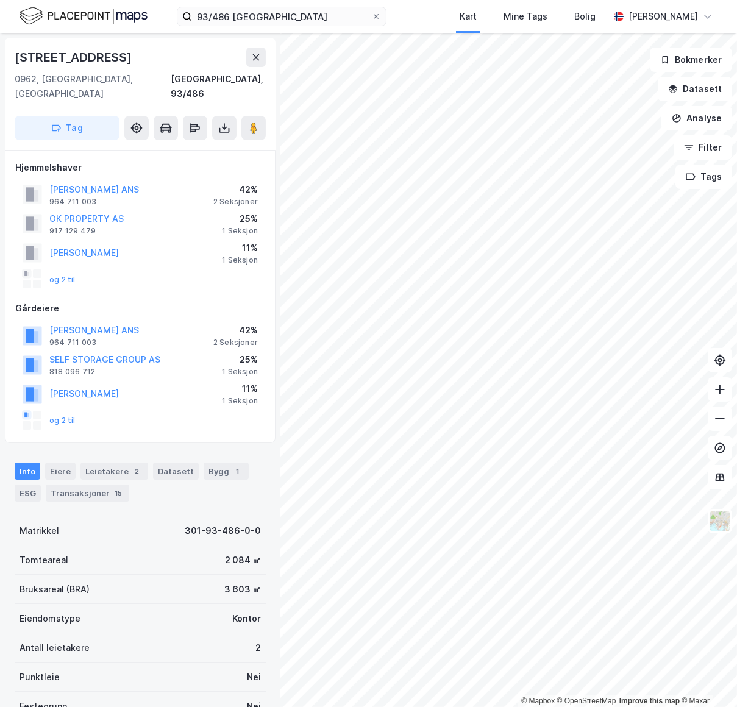
drag, startPoint x: 139, startPoint y: 58, endPoint x: 15, endPoint y: 60, distance: 123.7
click at [15, 60] on div "[STREET_ADDRESS]" at bounding box center [74, 58] width 119 height 20
copy div "[STREET_ADDRESS]"
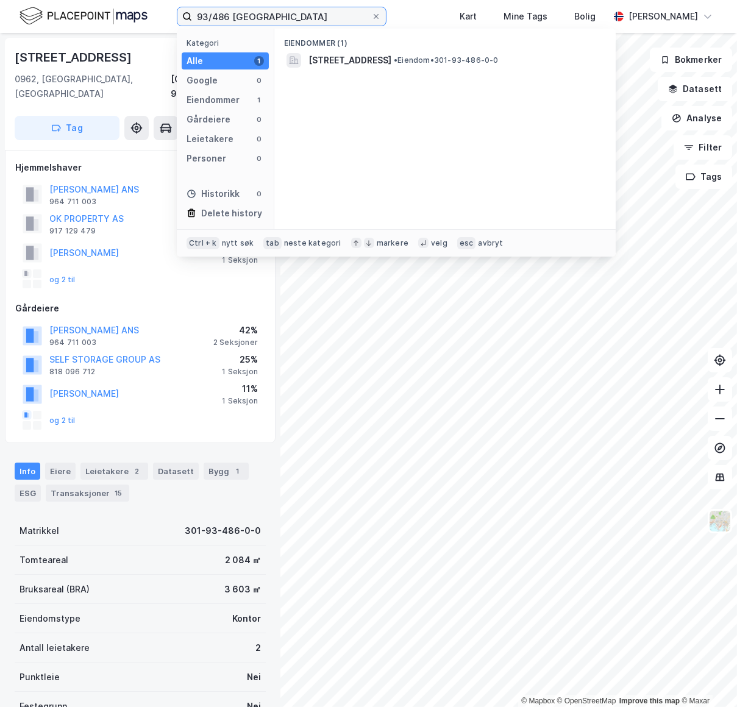
drag, startPoint x: 230, startPoint y: 18, endPoint x: 196, endPoint y: 21, distance: 34.3
click at [196, 21] on input "93/486 [GEOGRAPHIC_DATA]" at bounding box center [281, 16] width 179 height 18
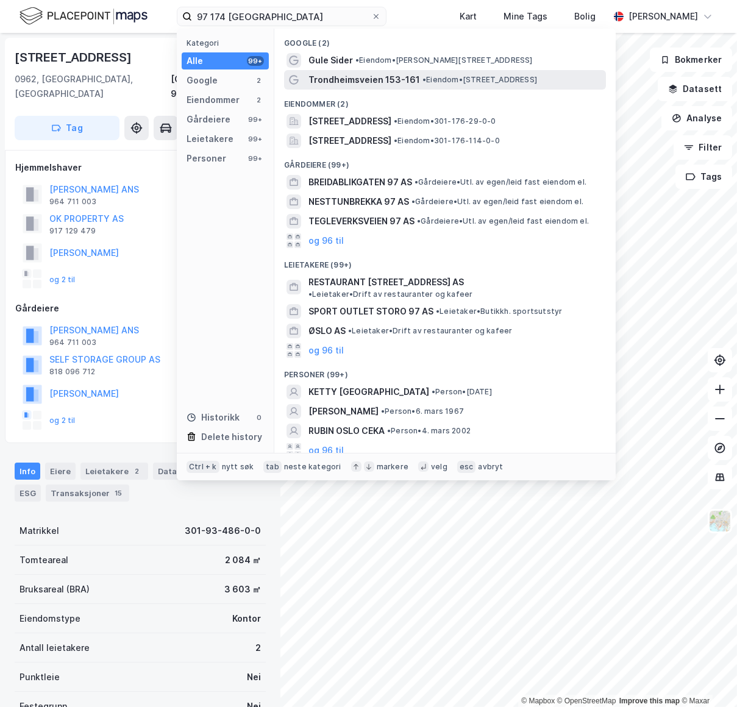
click at [377, 79] on span "Trondheimsveien 153-161" at bounding box center [364, 80] width 112 height 15
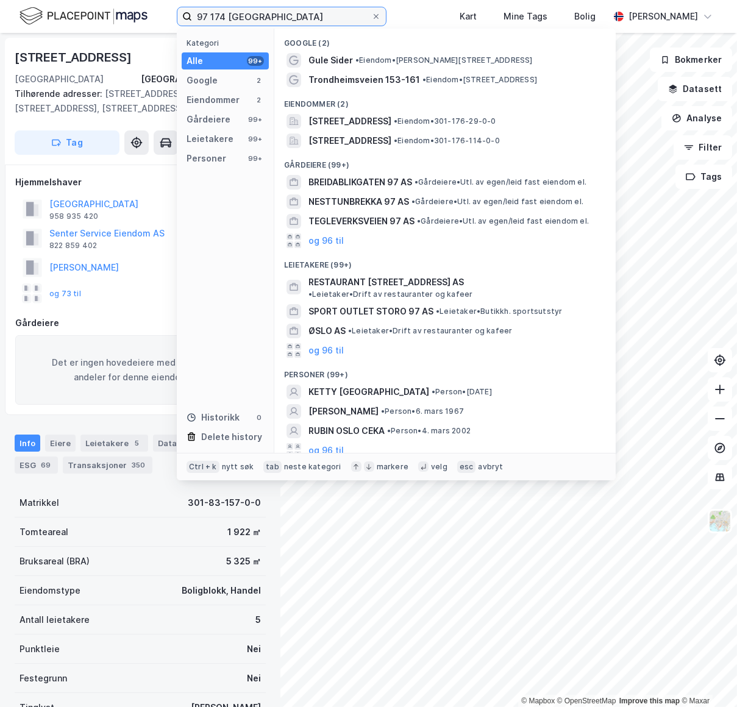
drag, startPoint x: 261, startPoint y: 16, endPoint x: 111, endPoint y: 2, distance: 151.2
click at [111, 2] on div "97 174 oslo Kategori Alle 99+ Google 2 Eiendommer 2 Gårdeiere 99+ Leietakere 99…" at bounding box center [368, 16] width 737 height 33
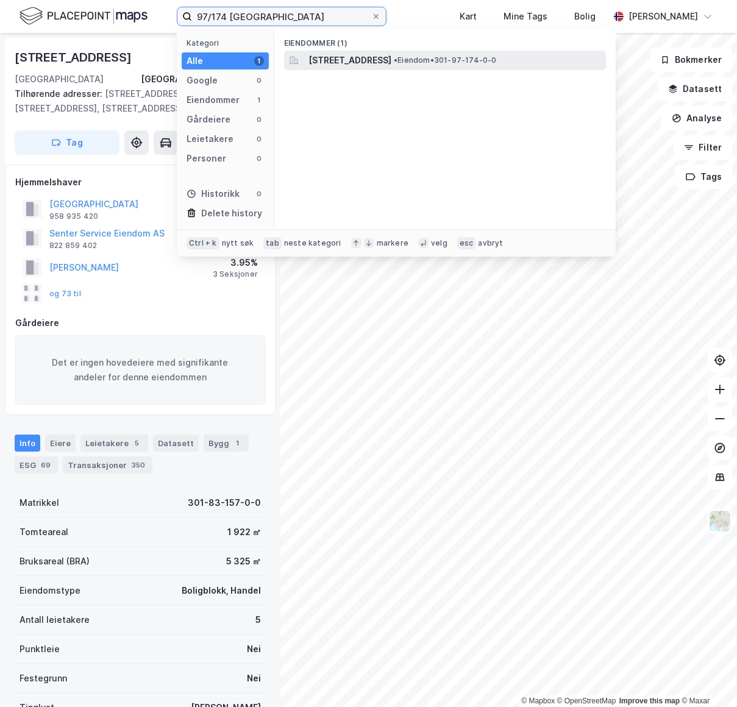
type input "97/174 [GEOGRAPHIC_DATA]"
click at [318, 62] on span "[STREET_ADDRESS]" at bounding box center [349, 60] width 83 height 15
